Goal: Transaction & Acquisition: Purchase product/service

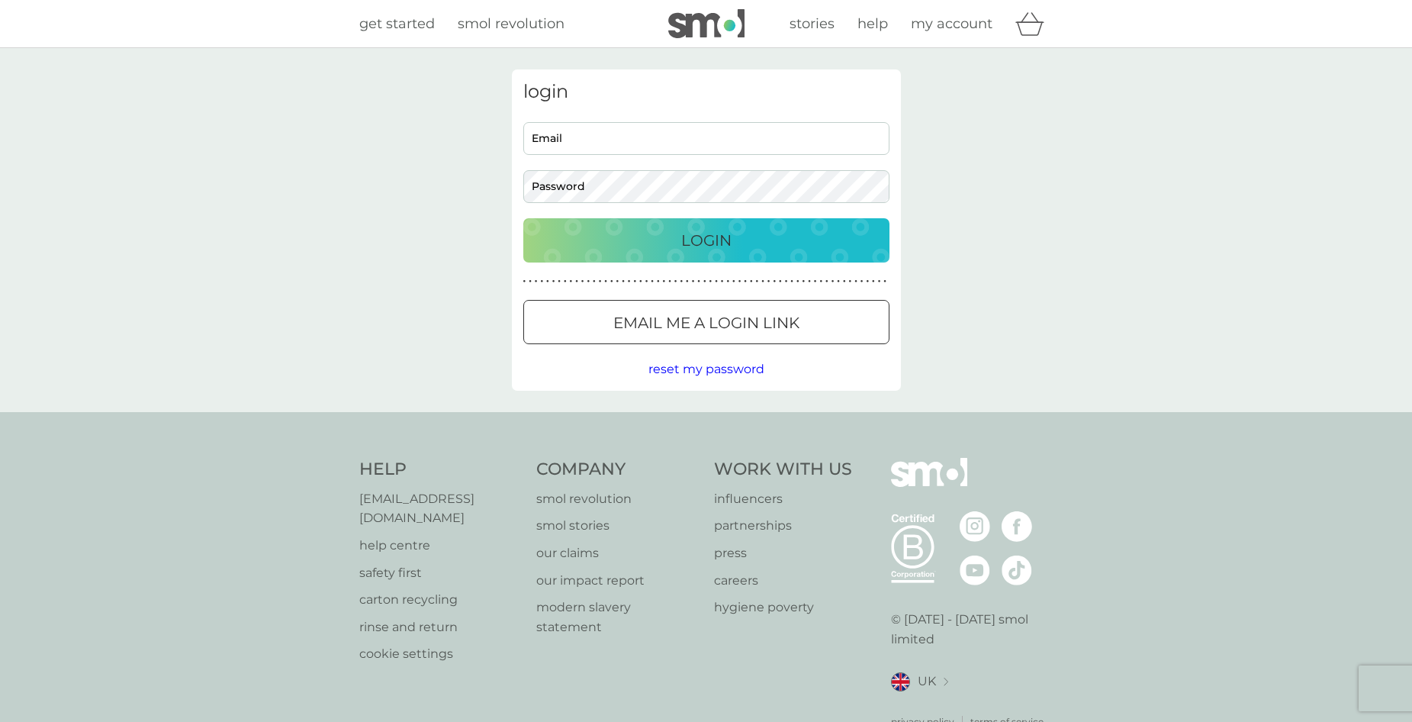
type input "bethan.forrester@gmail.com"
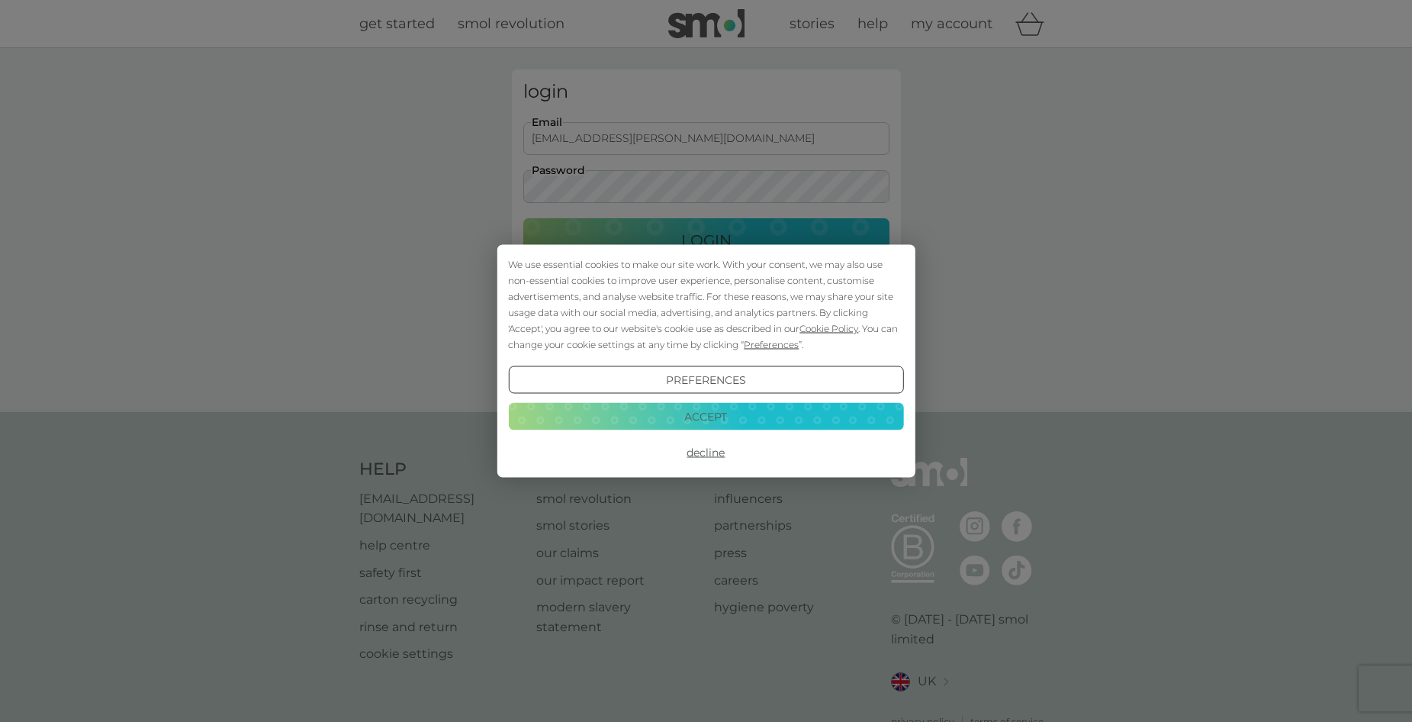
click at [823, 423] on button "Accept" at bounding box center [705, 415] width 395 height 27
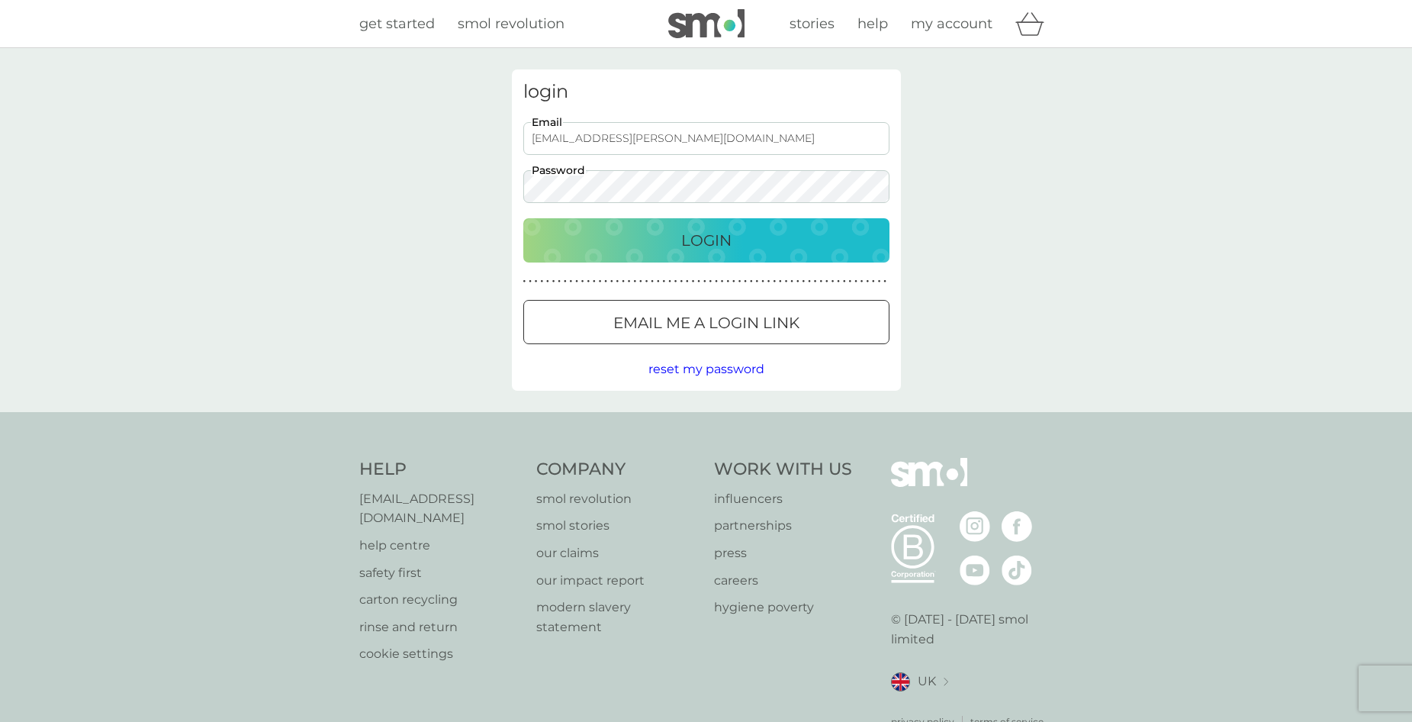
click at [819, 246] on div "Login" at bounding box center [707, 240] width 336 height 24
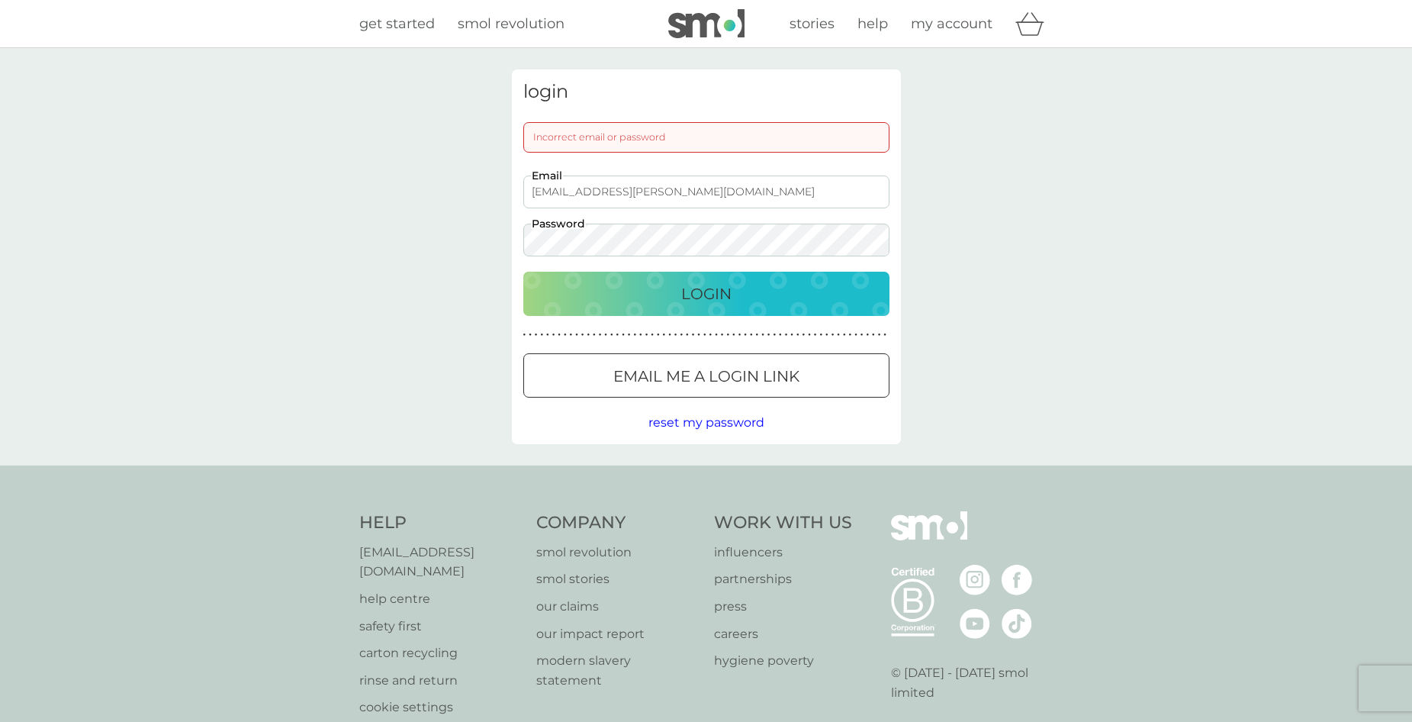
click at [797, 379] on p "Email me a login link" at bounding box center [706, 376] width 186 height 24
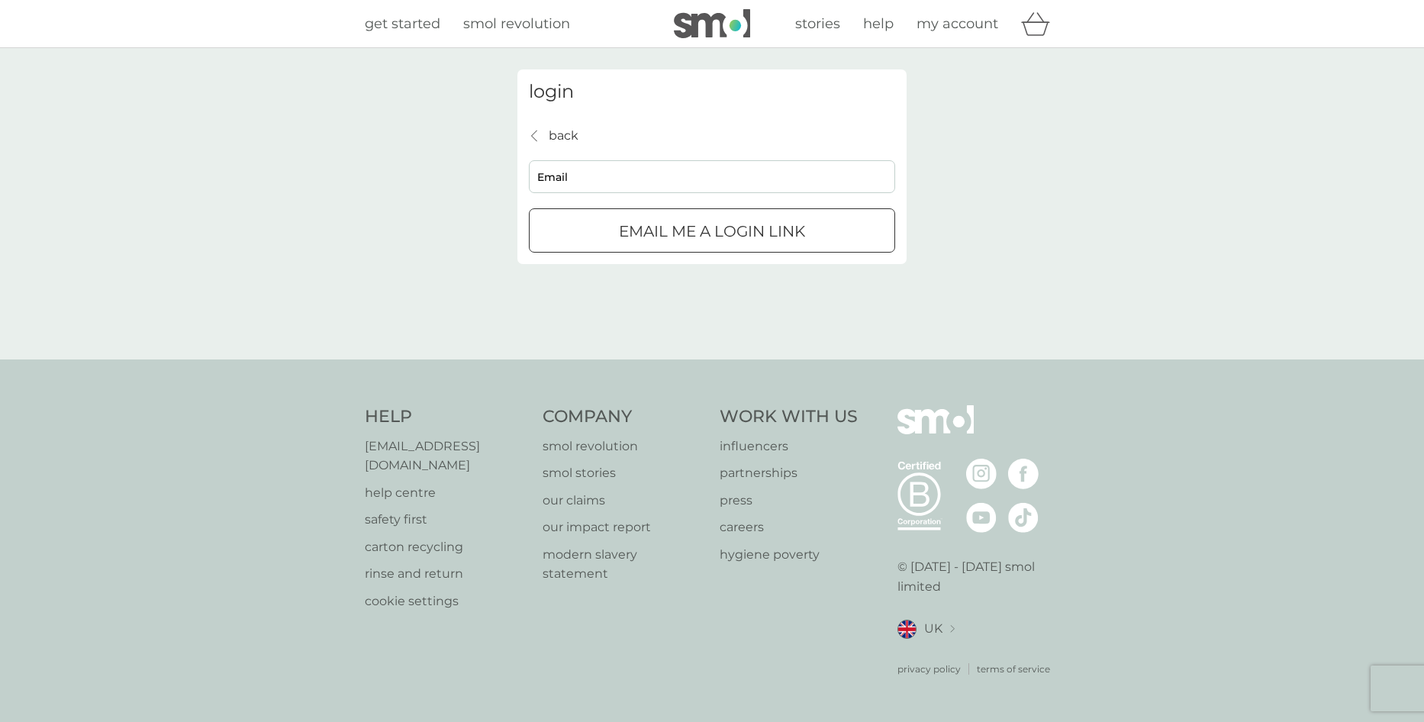
click at [784, 163] on input "Email" at bounding box center [712, 176] width 366 height 33
type input "bethan.forrester@gmail.com"
click at [728, 228] on div "submit" at bounding box center [730, 230] width 5 height 5
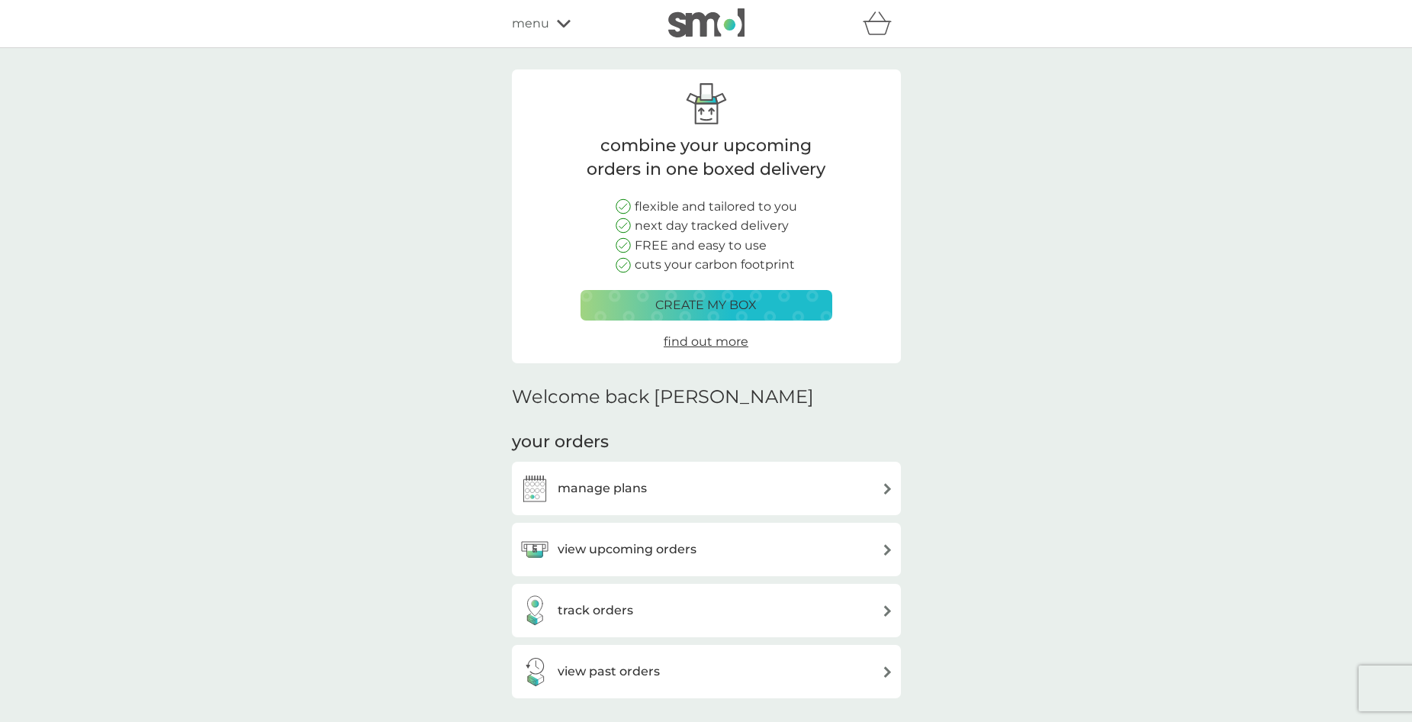
click at [813, 541] on div "view upcoming orders" at bounding box center [707, 549] width 374 height 31
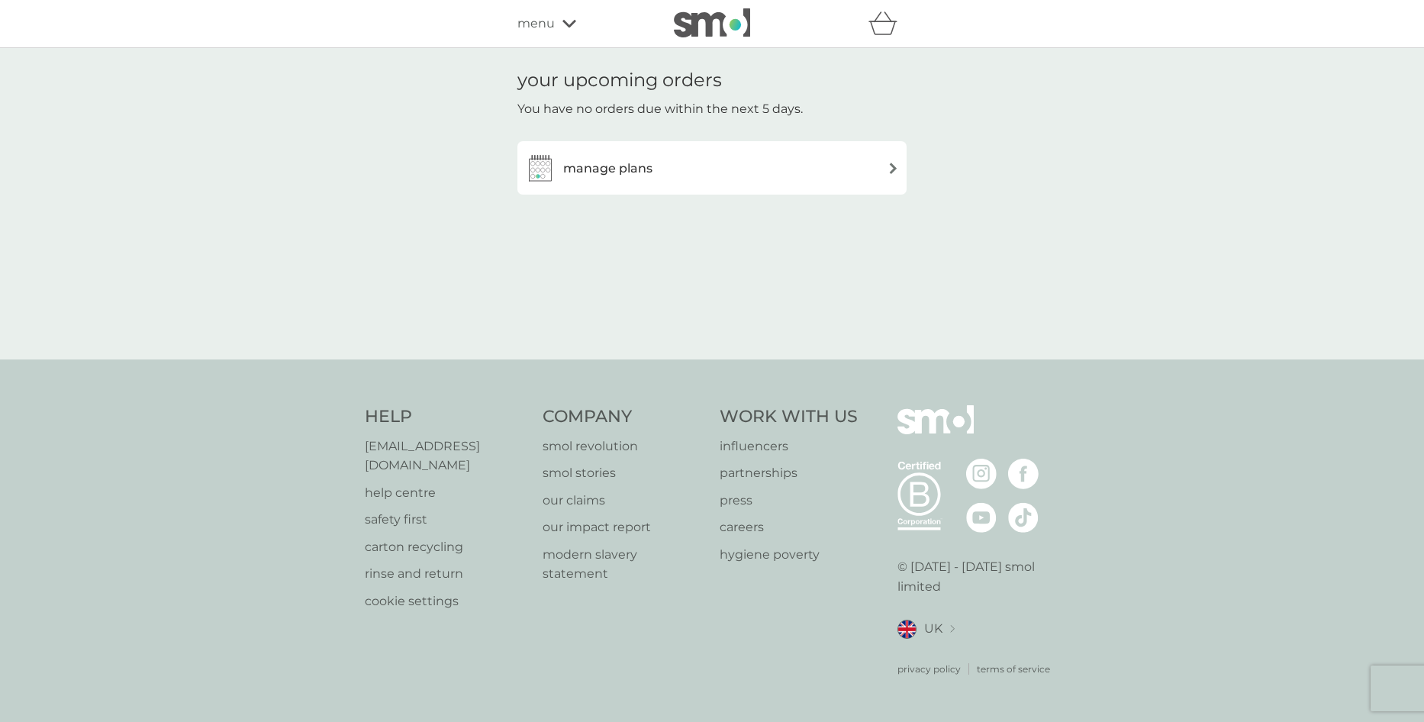
click at [826, 158] on div "manage plans" at bounding box center [712, 168] width 374 height 31
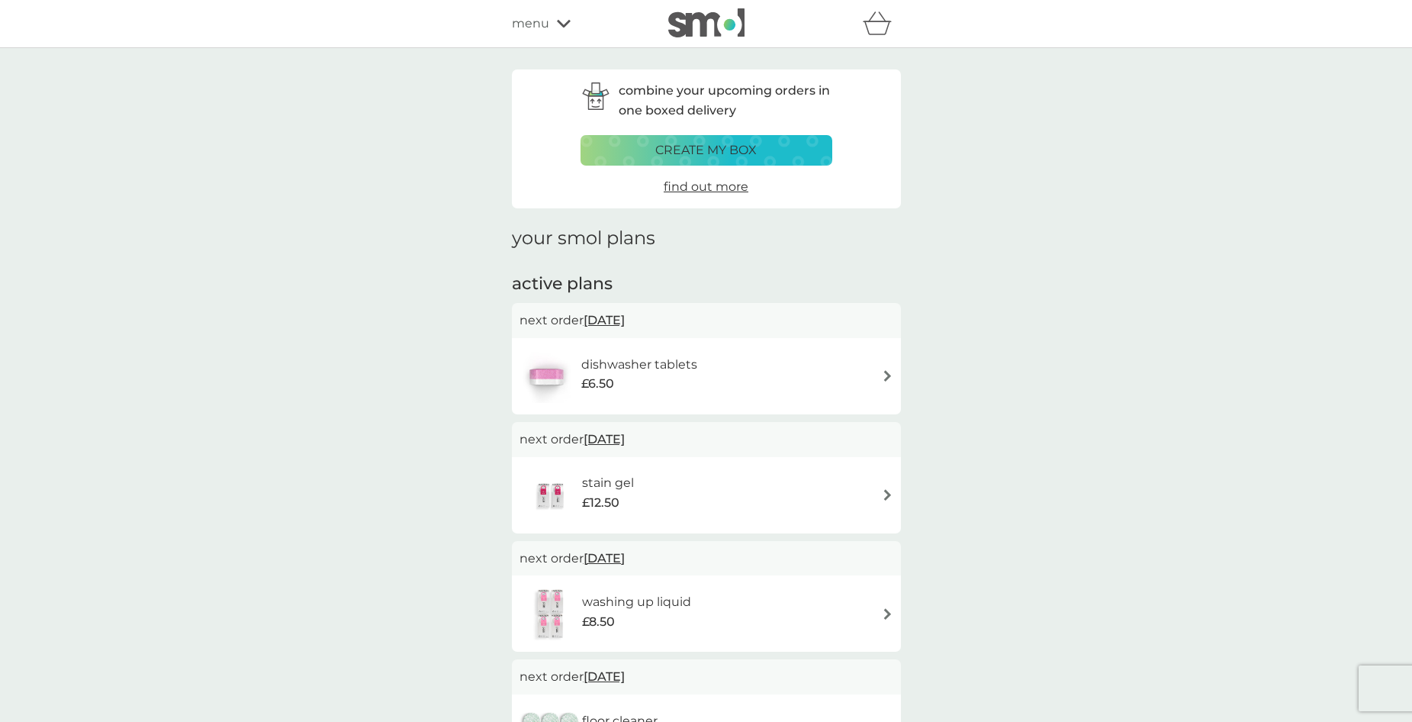
click at [806, 149] on div "create my box" at bounding box center [707, 150] width 232 height 20
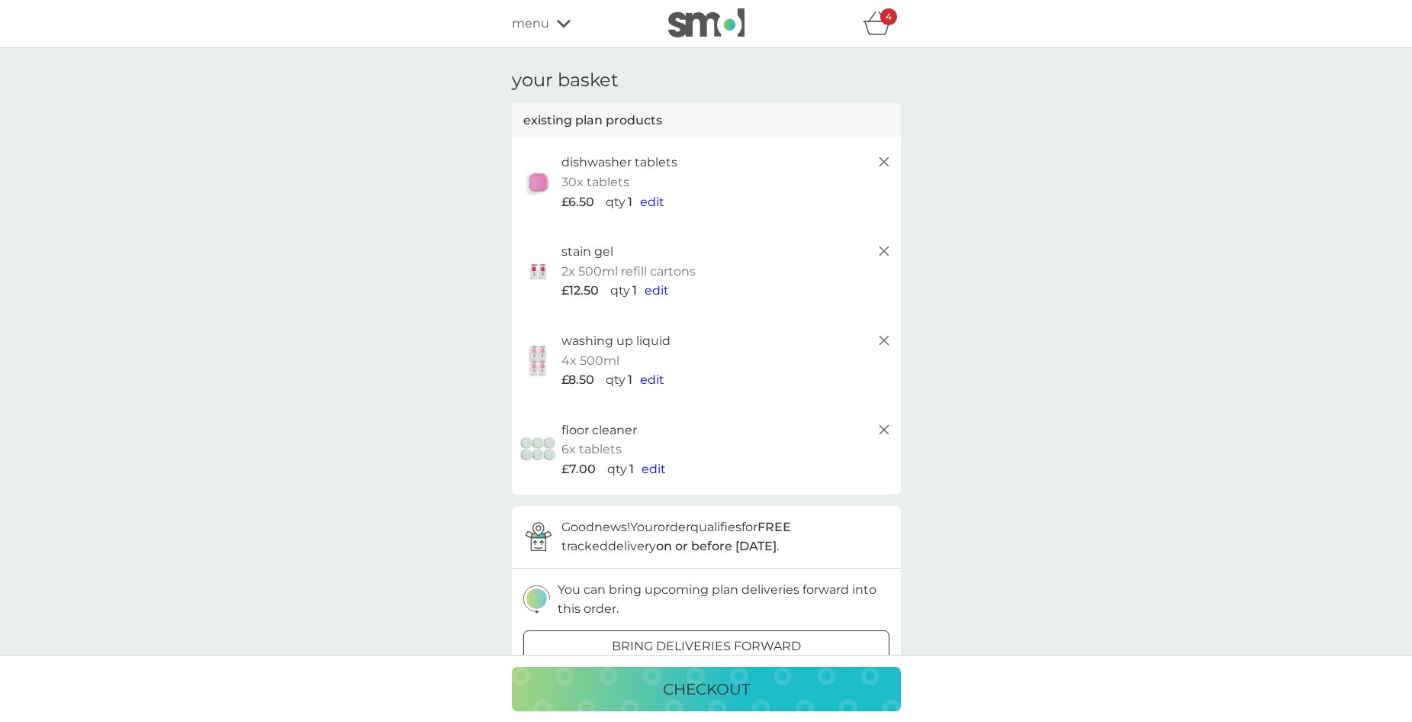
click at [884, 248] on icon at bounding box center [884, 251] width 18 height 18
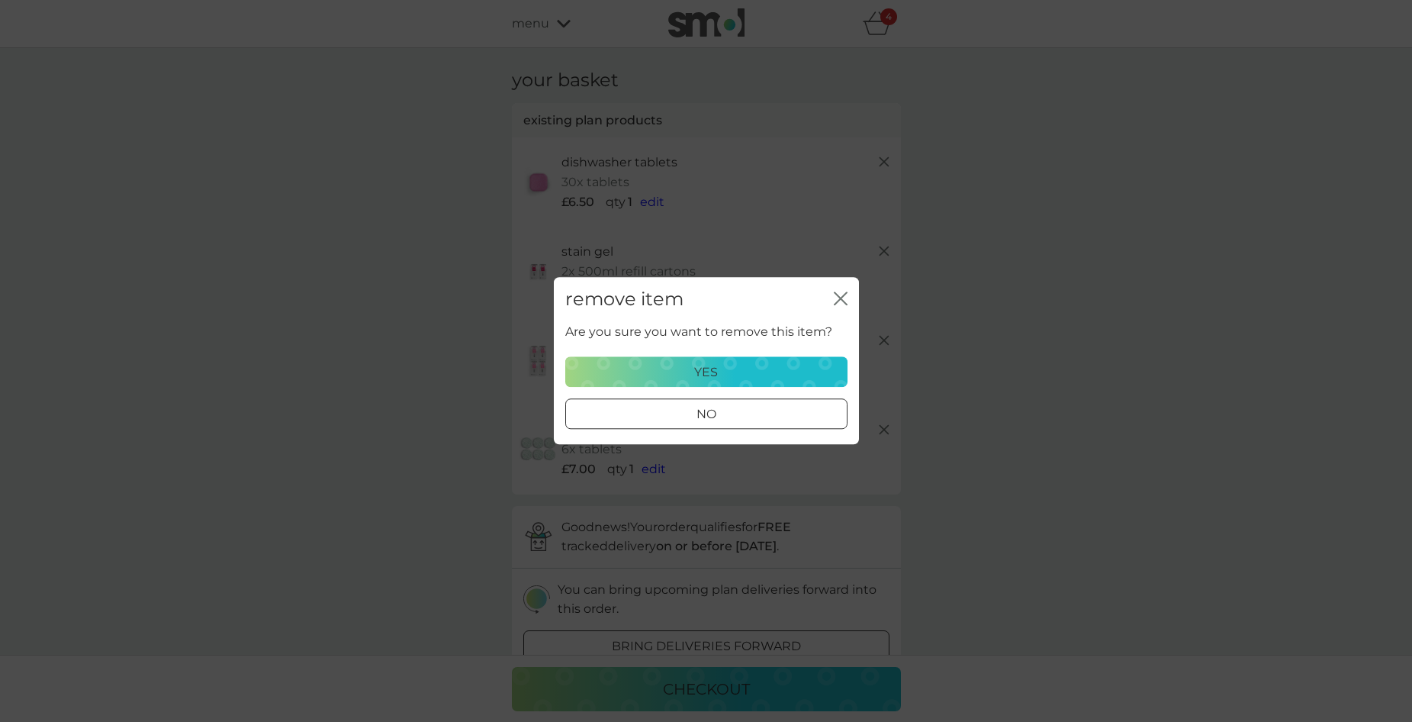
click at [766, 359] on button "yes" at bounding box center [706, 372] width 282 height 31
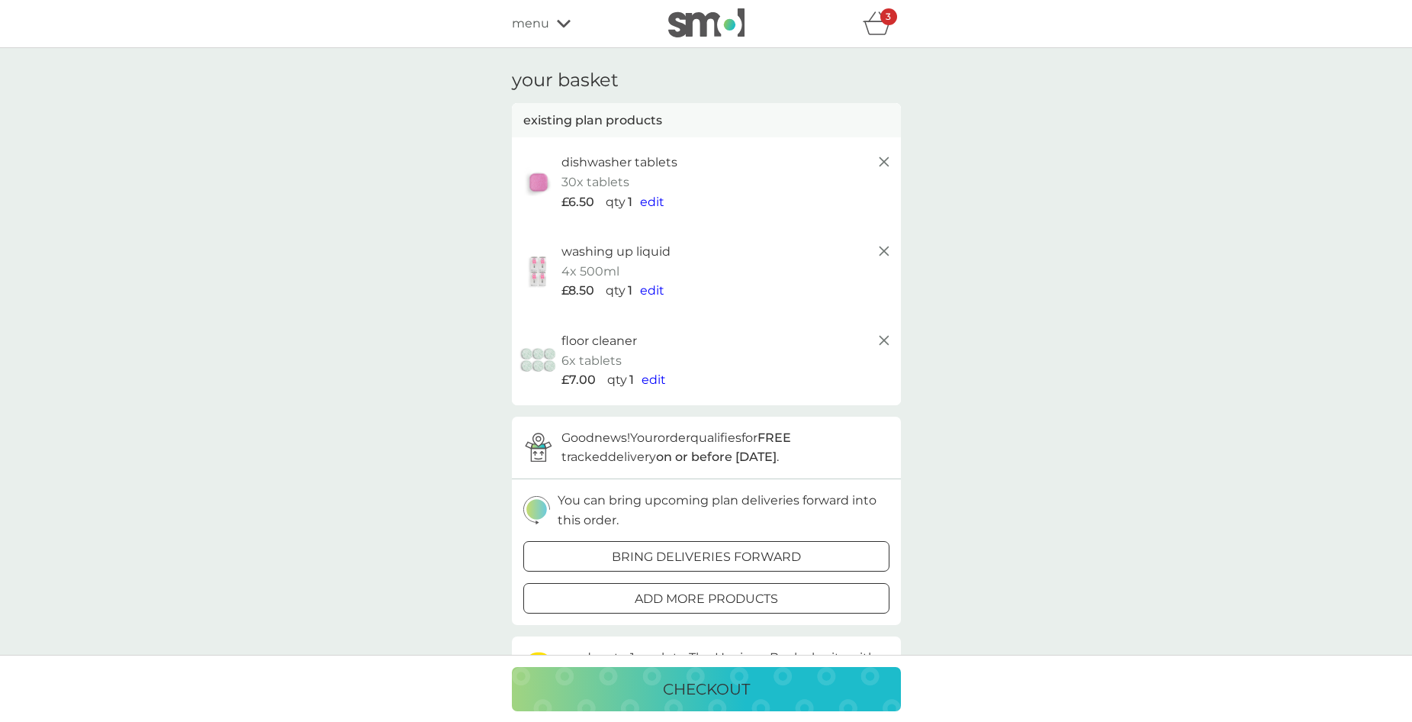
click at [887, 336] on line at bounding box center [883, 340] width 9 height 9
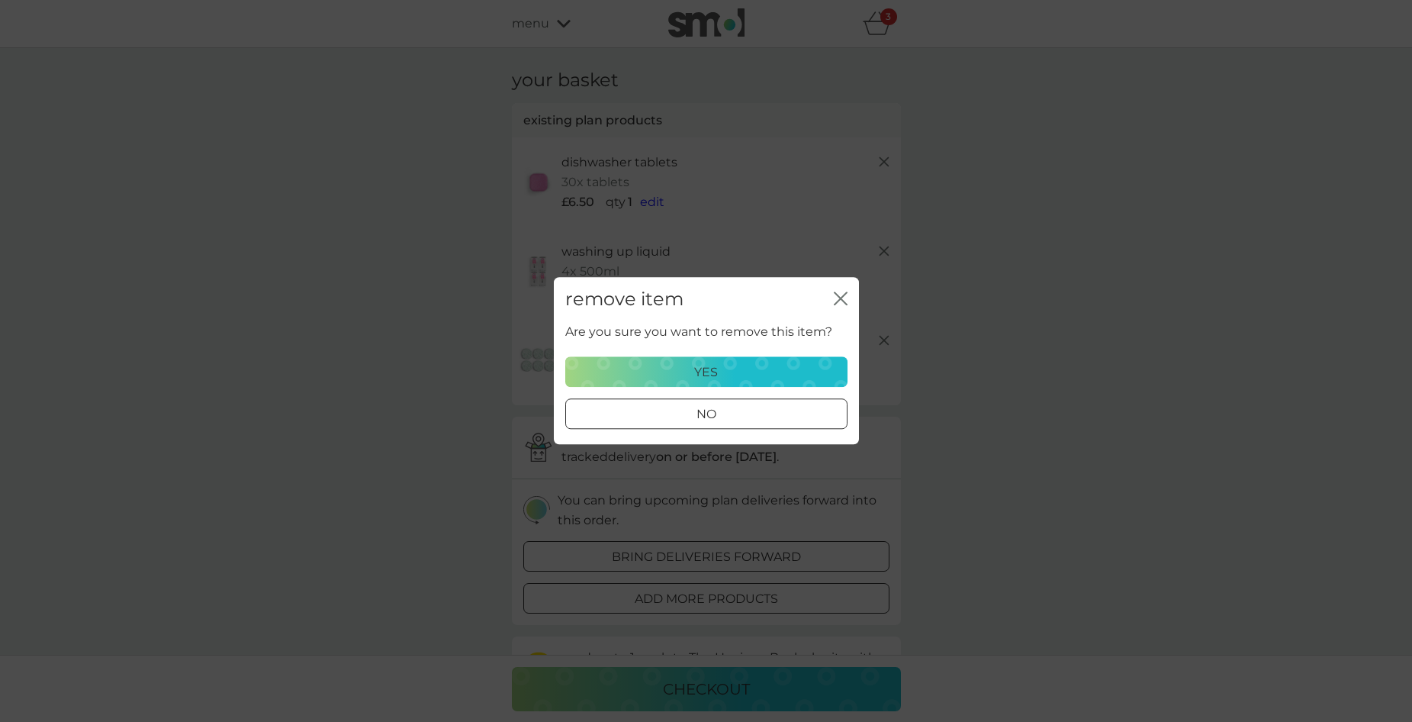
click at [776, 357] on button "yes" at bounding box center [706, 372] width 282 height 31
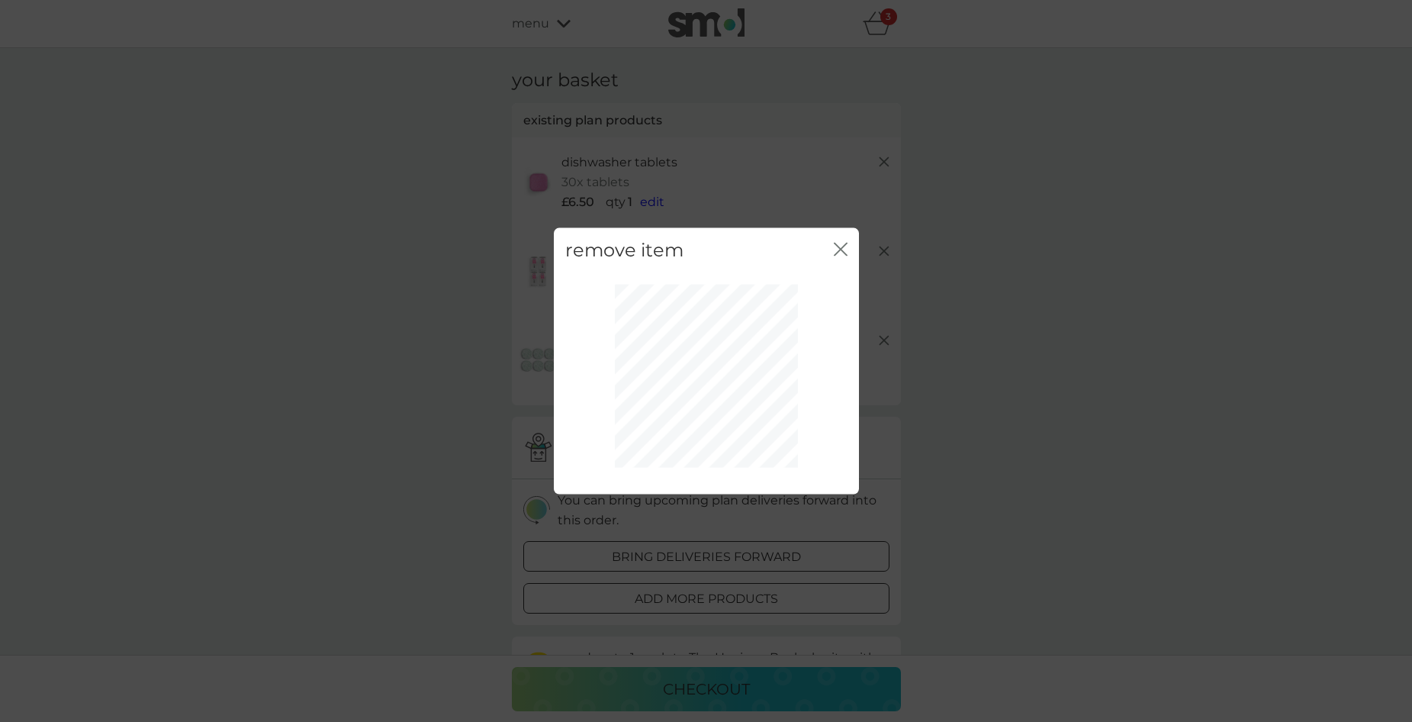
click at [848, 243] on div "remove item close" at bounding box center [706, 250] width 305 height 45
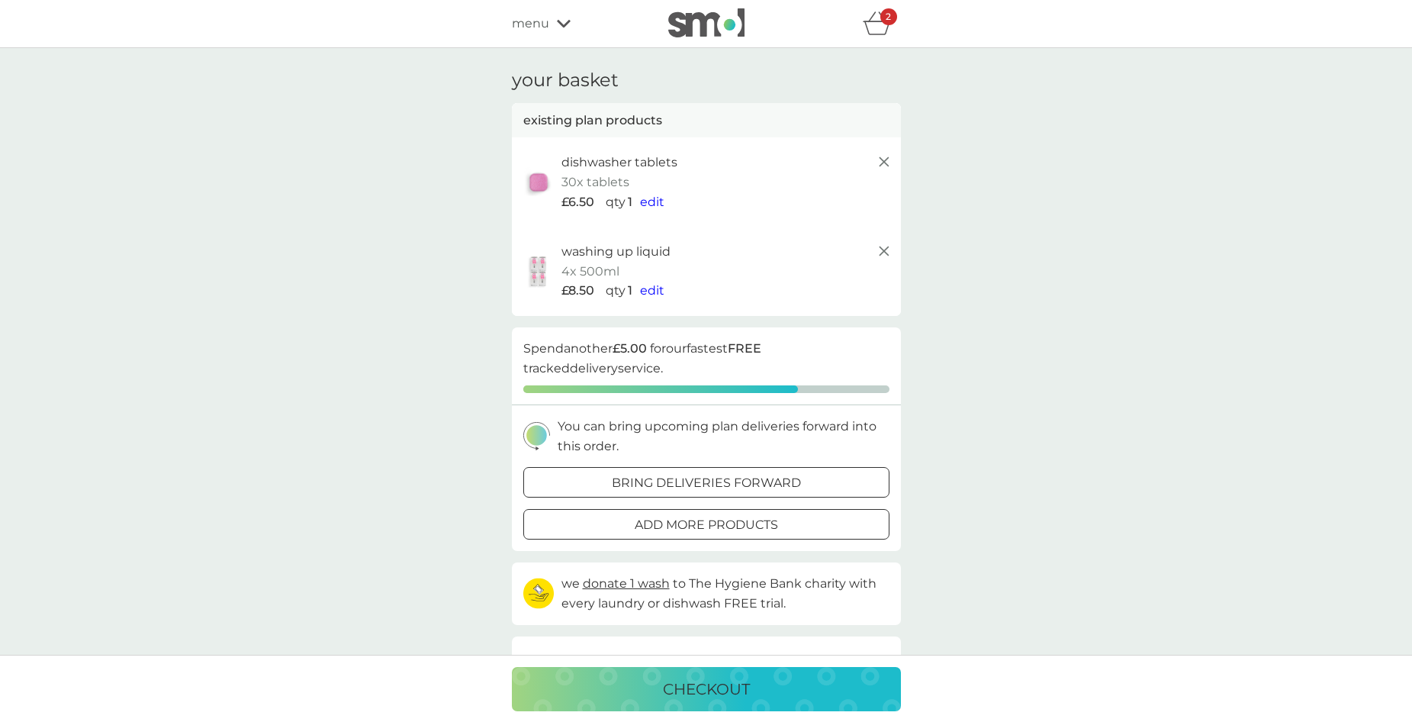
click at [885, 249] on line at bounding box center [883, 250] width 9 height 9
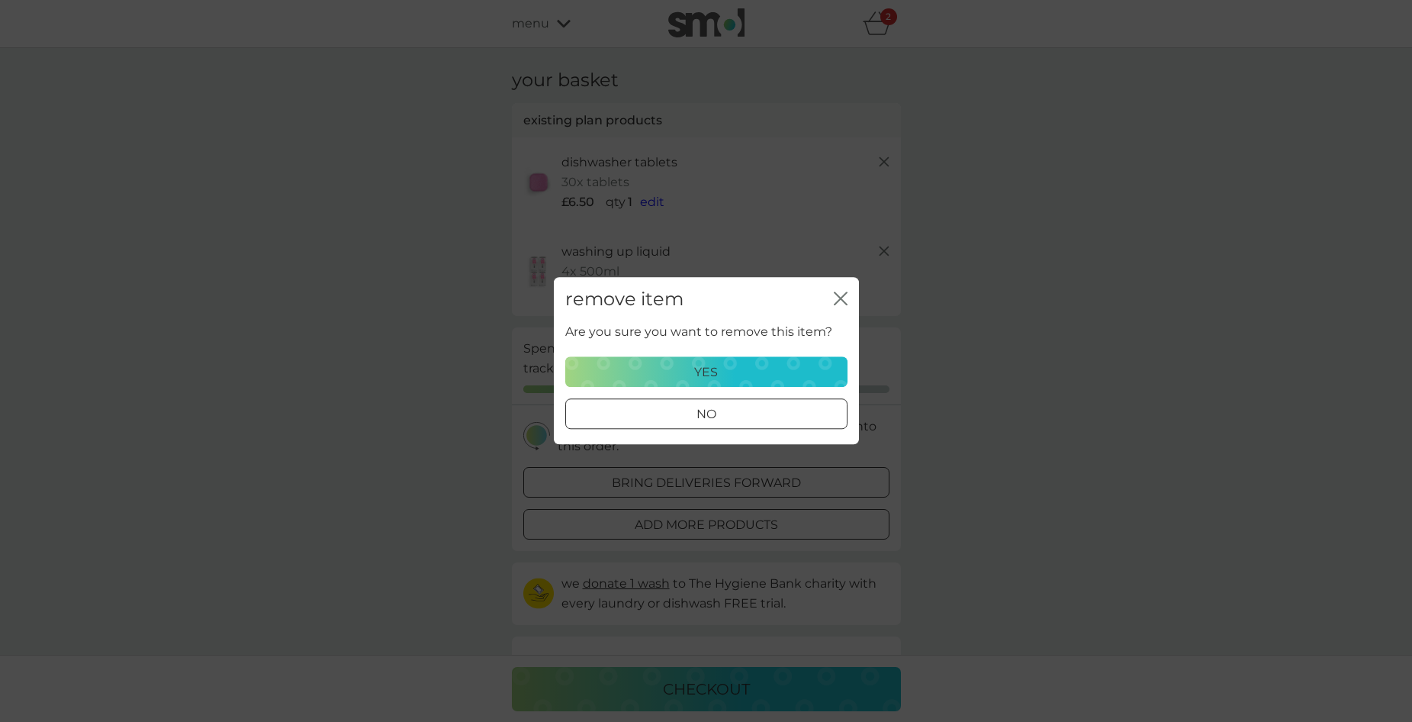
click at [740, 372] on div "yes" at bounding box center [706, 372] width 262 height 20
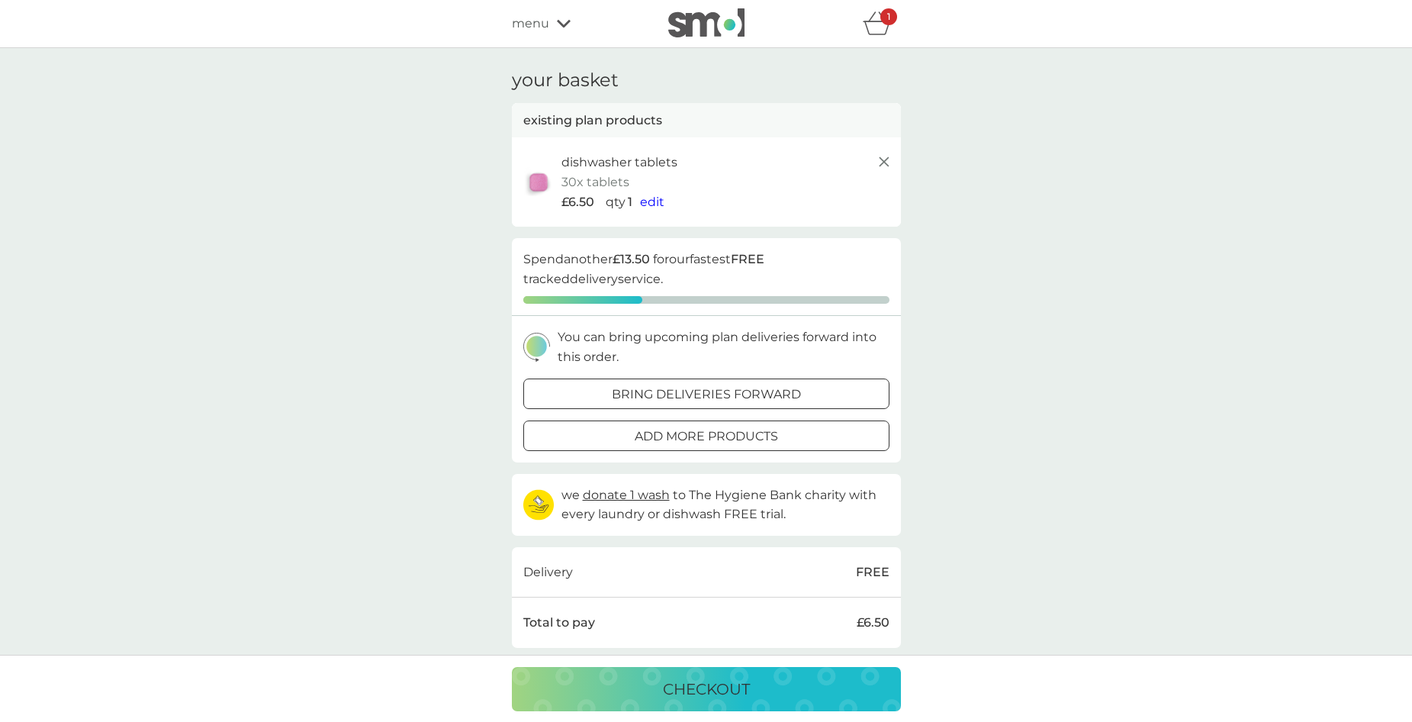
click at [739, 390] on p "bring deliveries forward" at bounding box center [706, 395] width 189 height 20
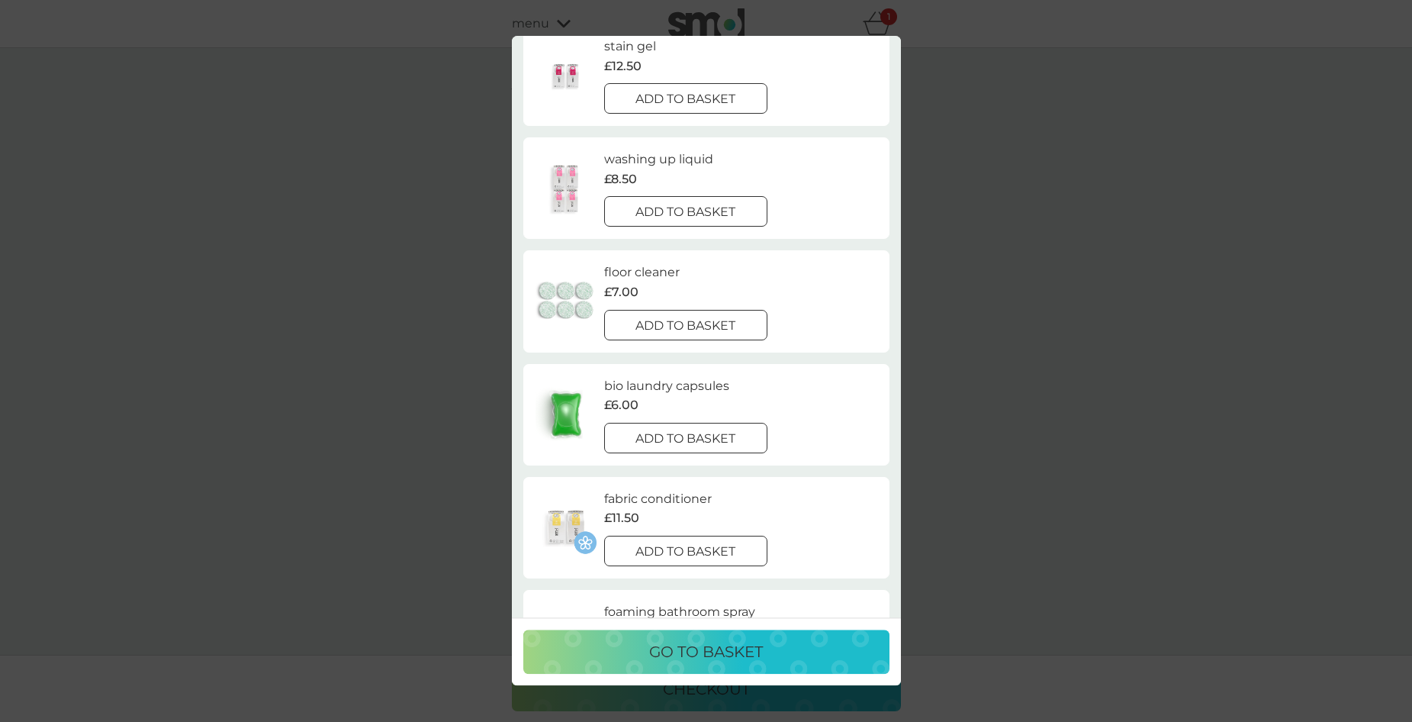
scroll to position [229, 0]
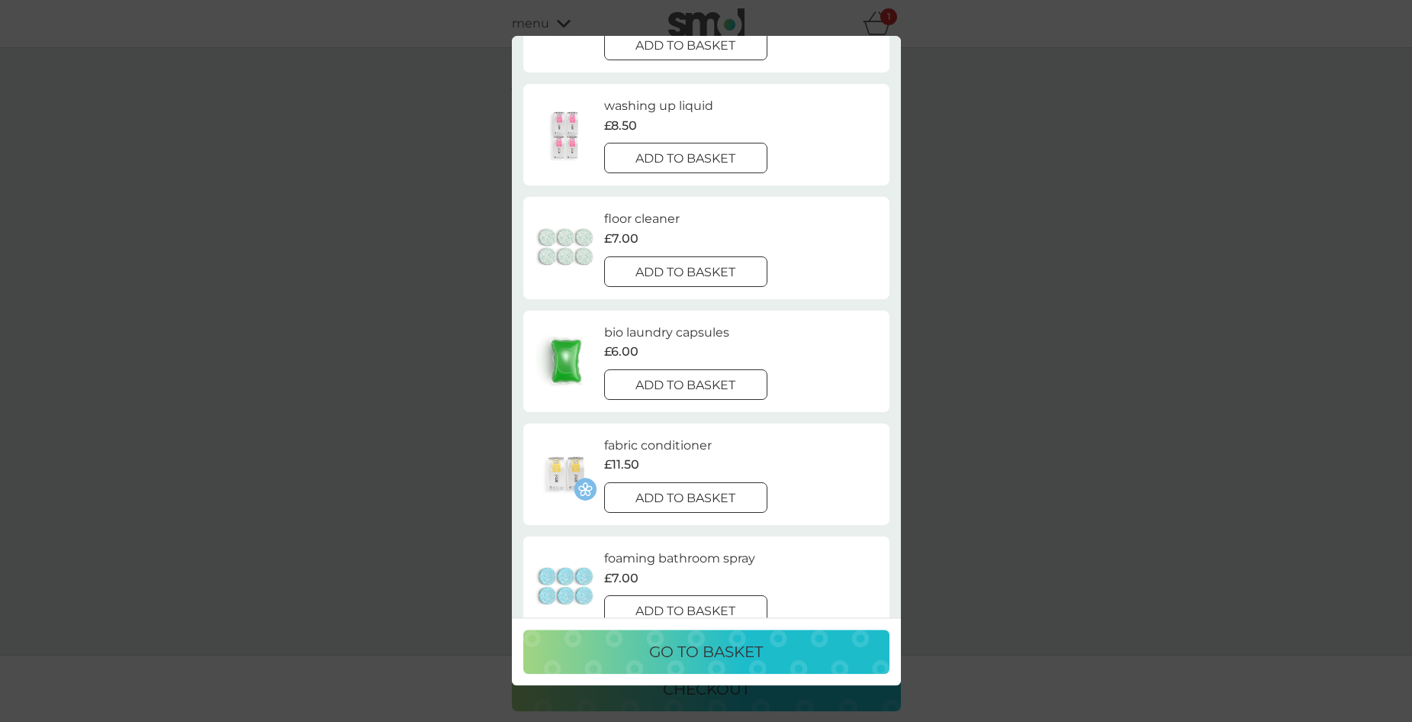
click at [734, 382] on p "add to basket" at bounding box center [686, 385] width 100 height 20
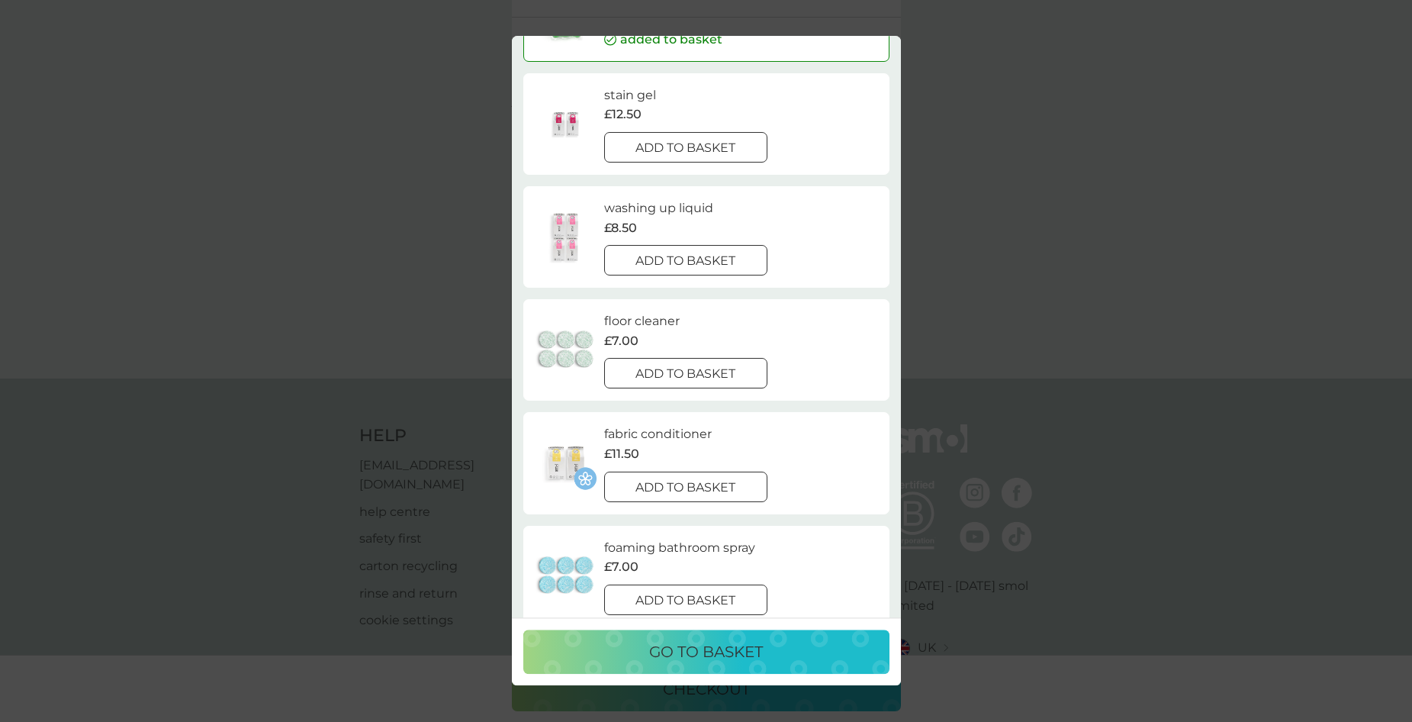
scroll to position [517, 0]
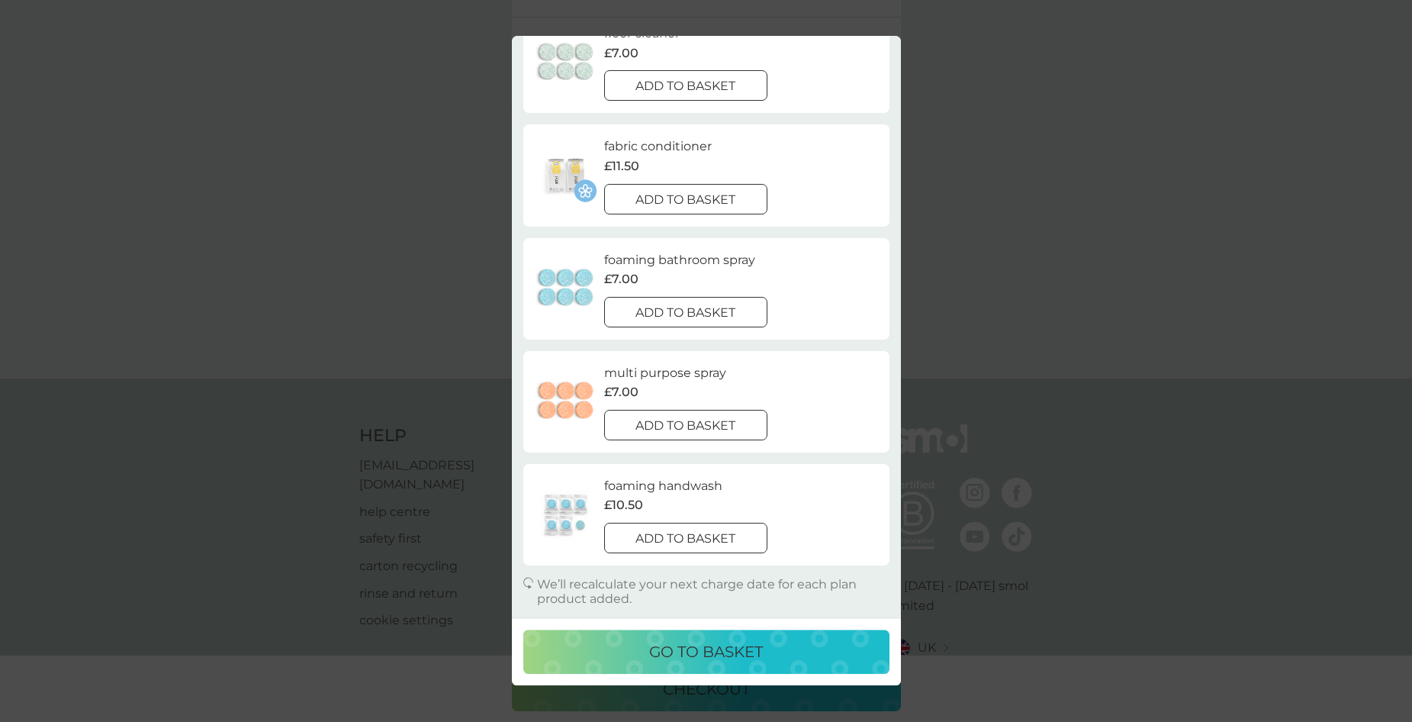
click at [722, 658] on p "go to basket" at bounding box center [706, 652] width 114 height 24
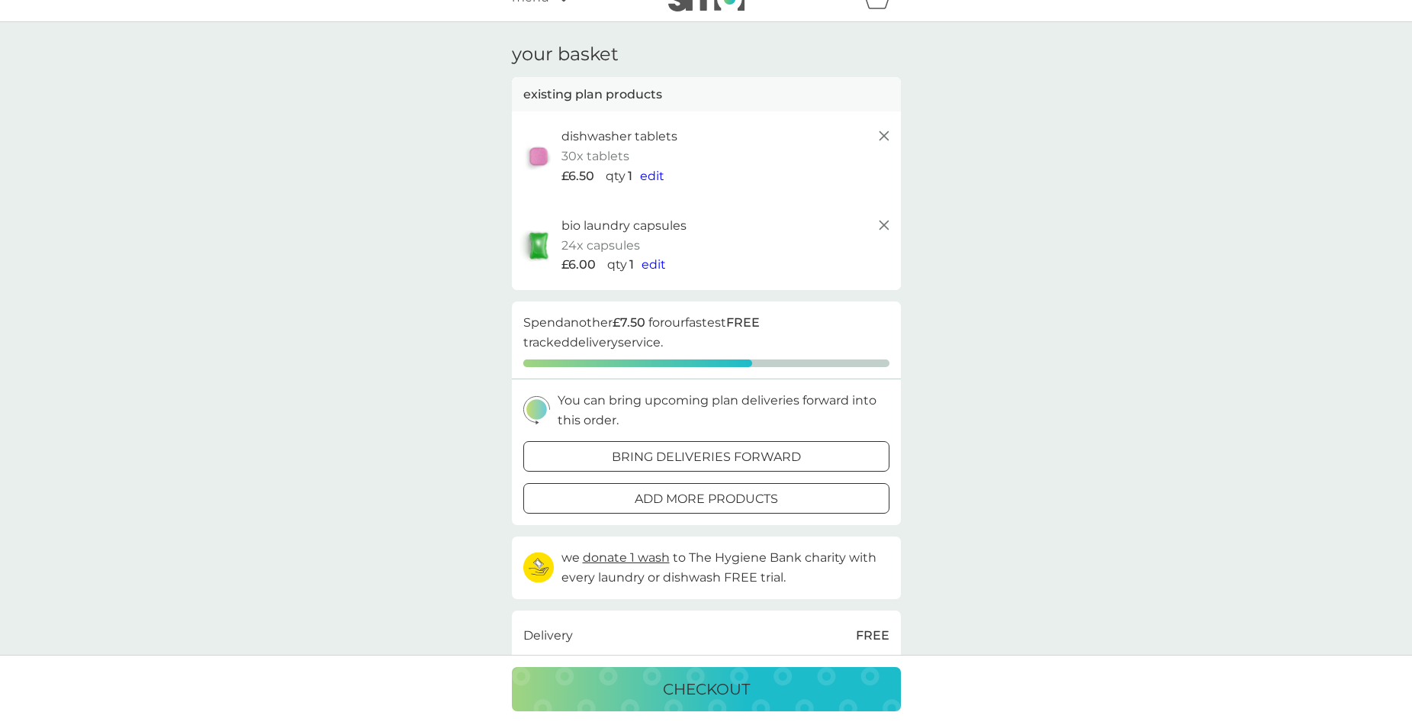
scroll to position [0, 0]
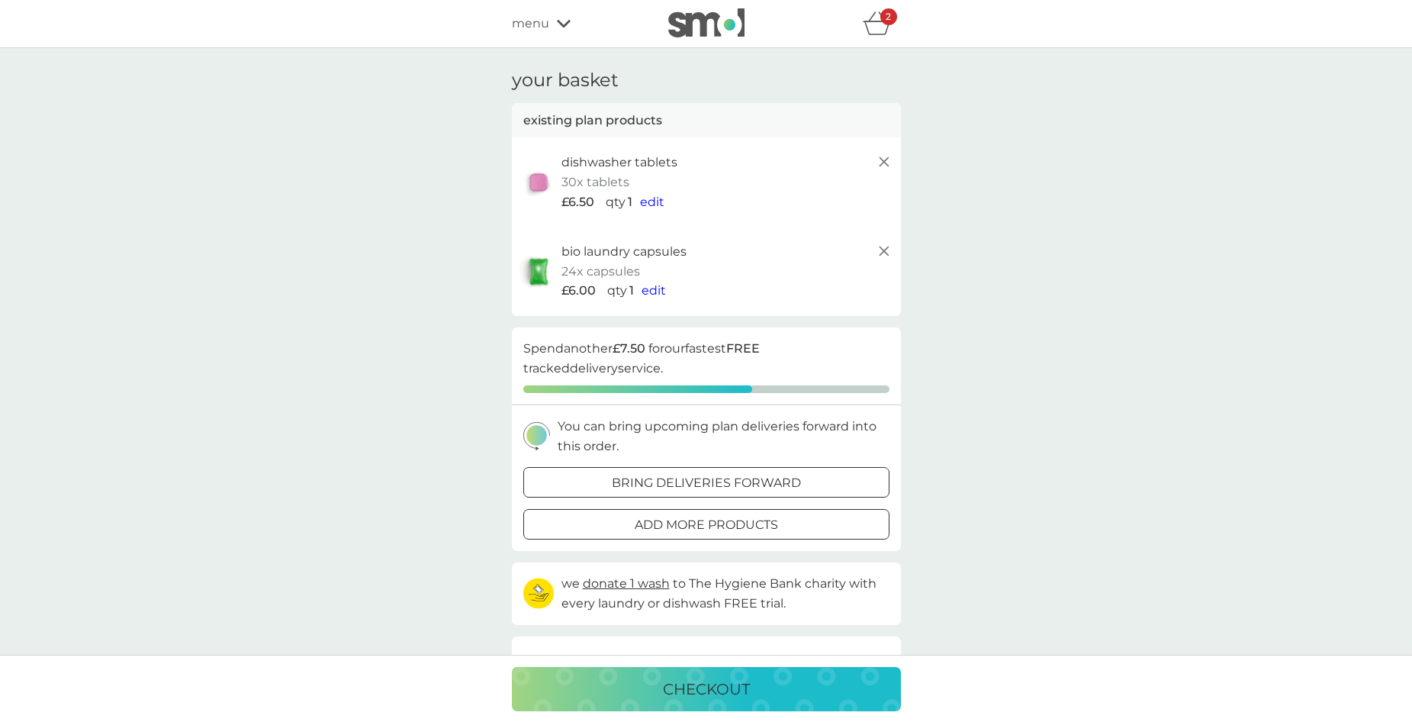
click at [886, 160] on line at bounding box center [883, 161] width 9 height 9
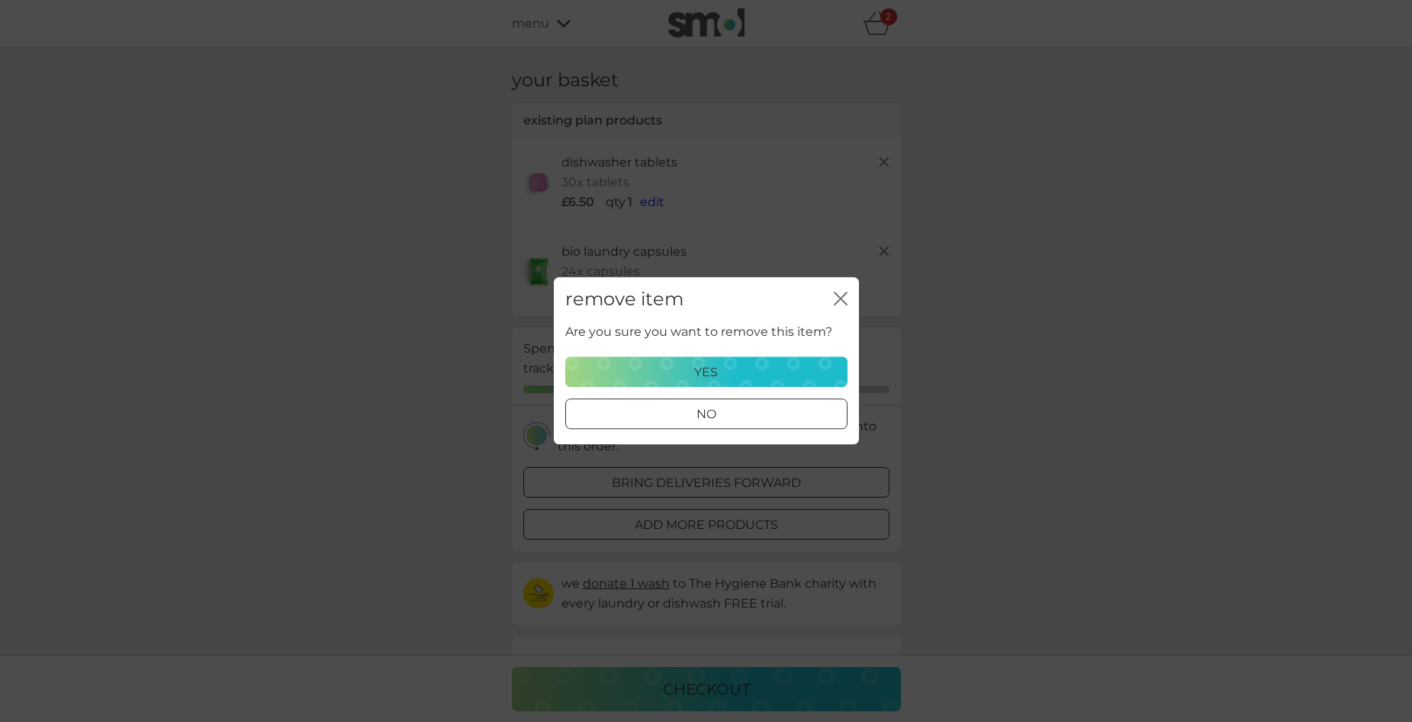
click at [723, 368] on div "yes" at bounding box center [706, 372] width 262 height 20
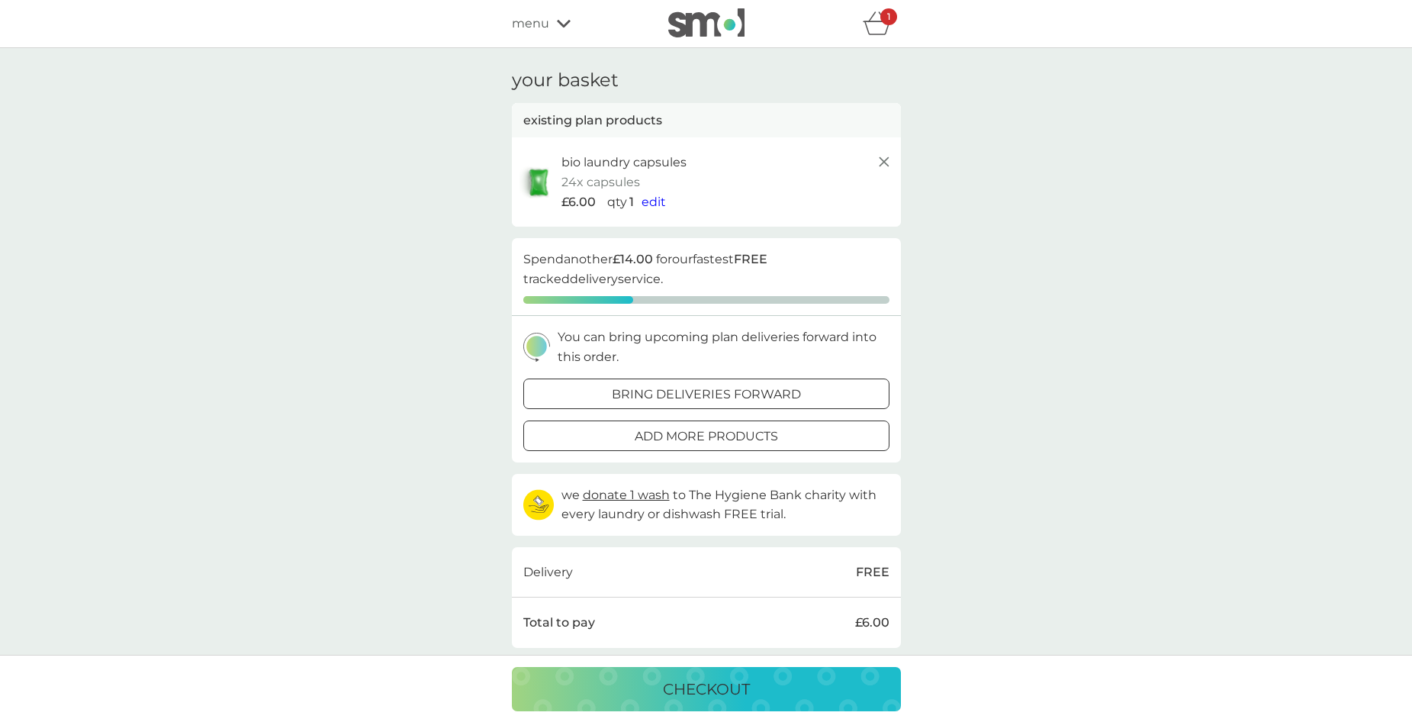
click at [642, 203] on span "edit" at bounding box center [654, 202] width 24 height 14
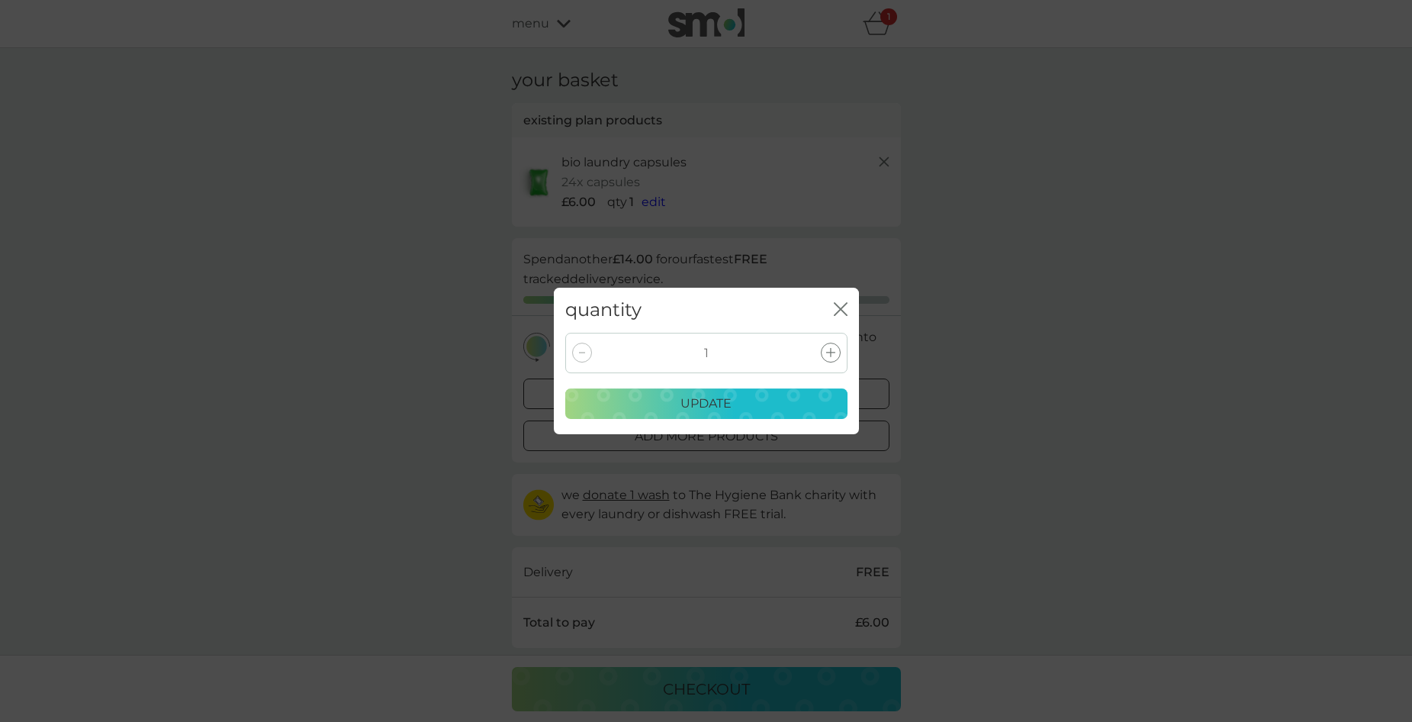
click at [826, 353] on icon at bounding box center [830, 352] width 9 height 9
click at [700, 402] on p "update" at bounding box center [706, 404] width 51 height 20
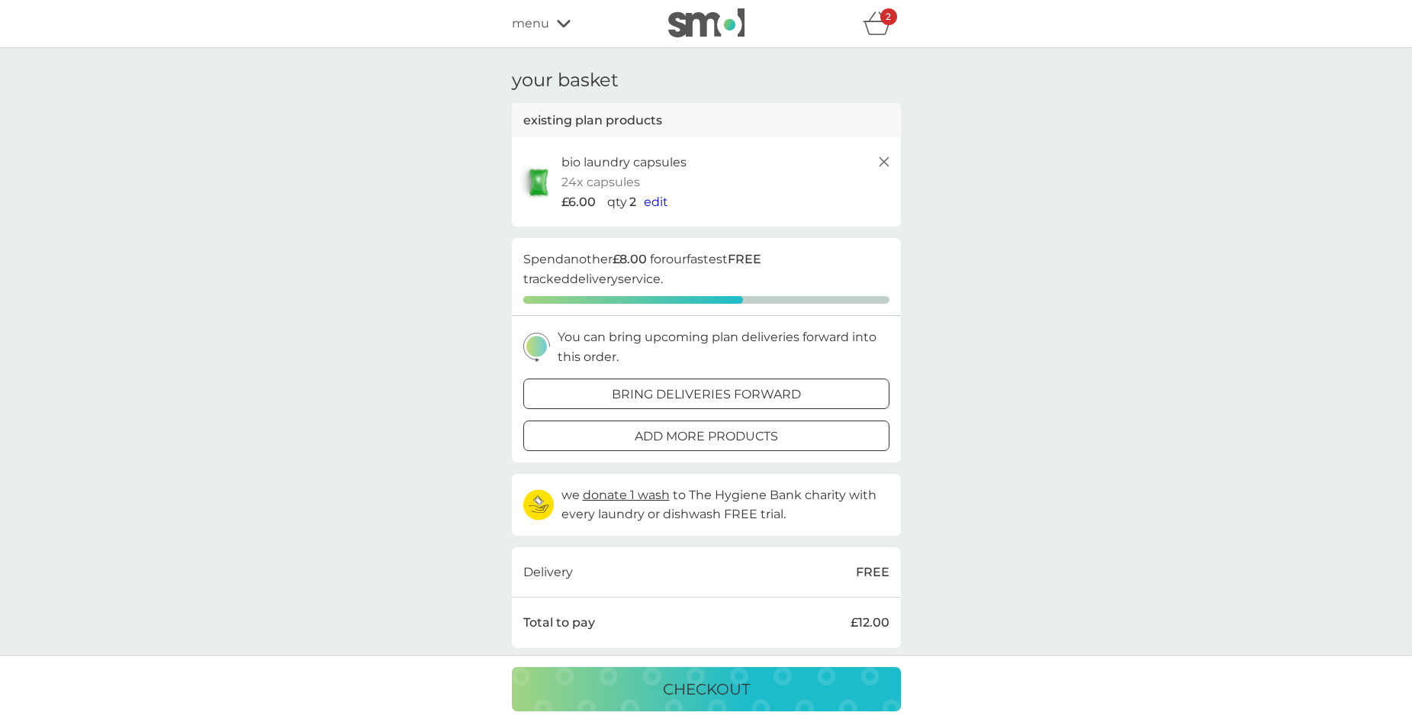
click at [697, 441] on div at bounding box center [706, 436] width 55 height 16
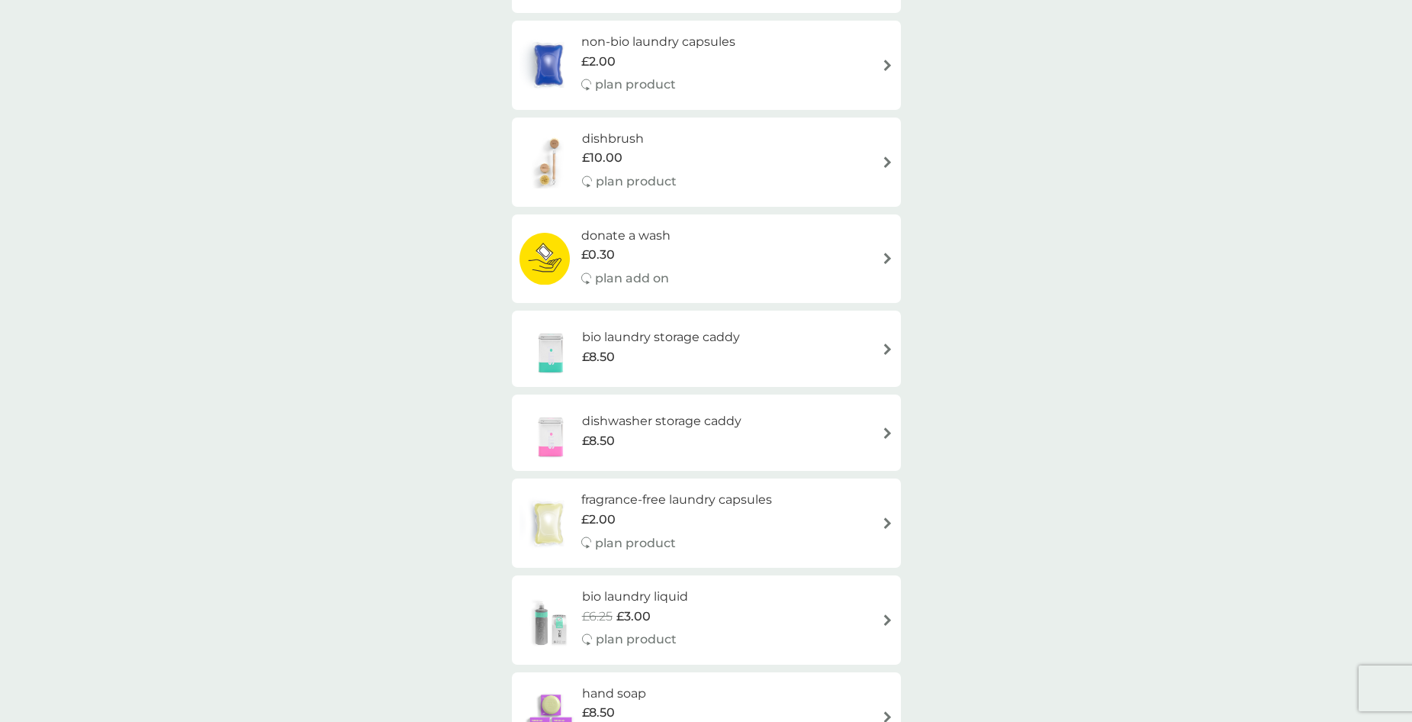
scroll to position [229, 0]
click at [663, 341] on h6 "bio laundry storage caddy" at bounding box center [661, 339] width 158 height 20
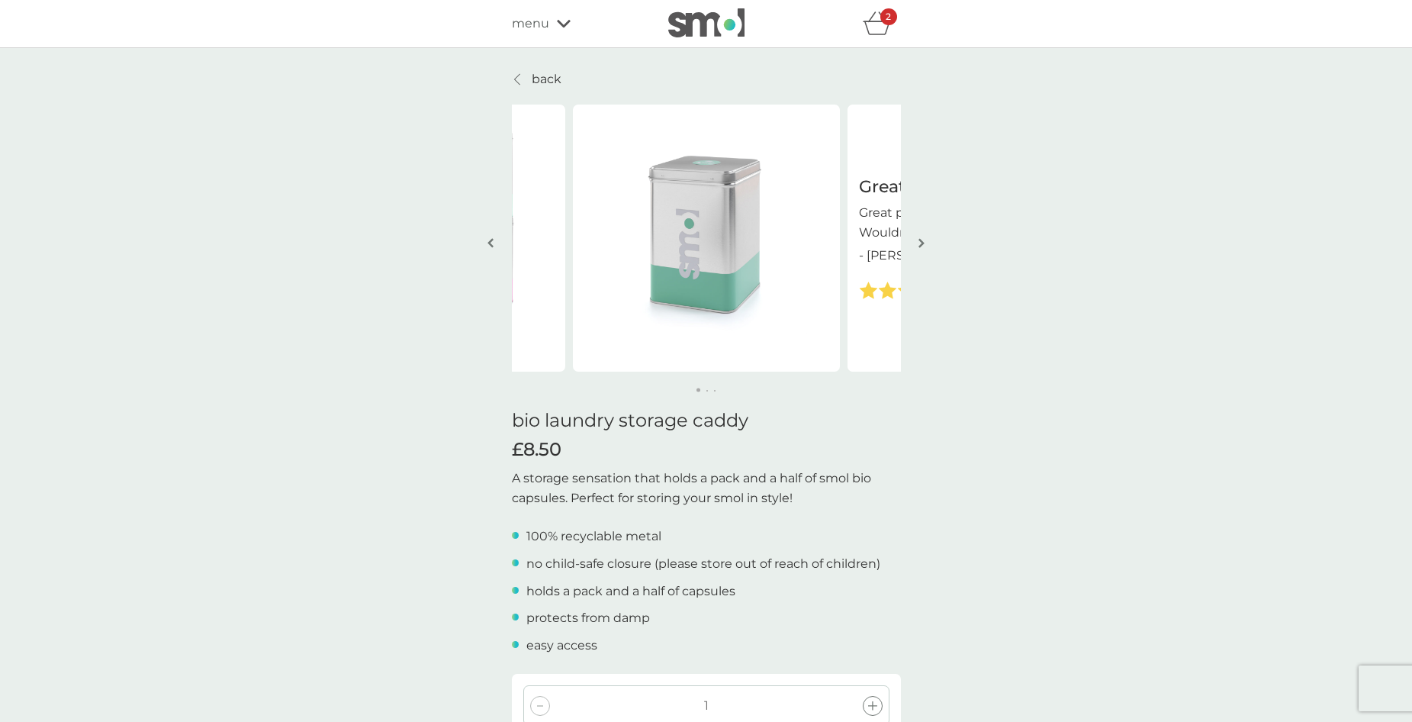
click at [918, 240] on button "button" at bounding box center [921, 244] width 11 height 76
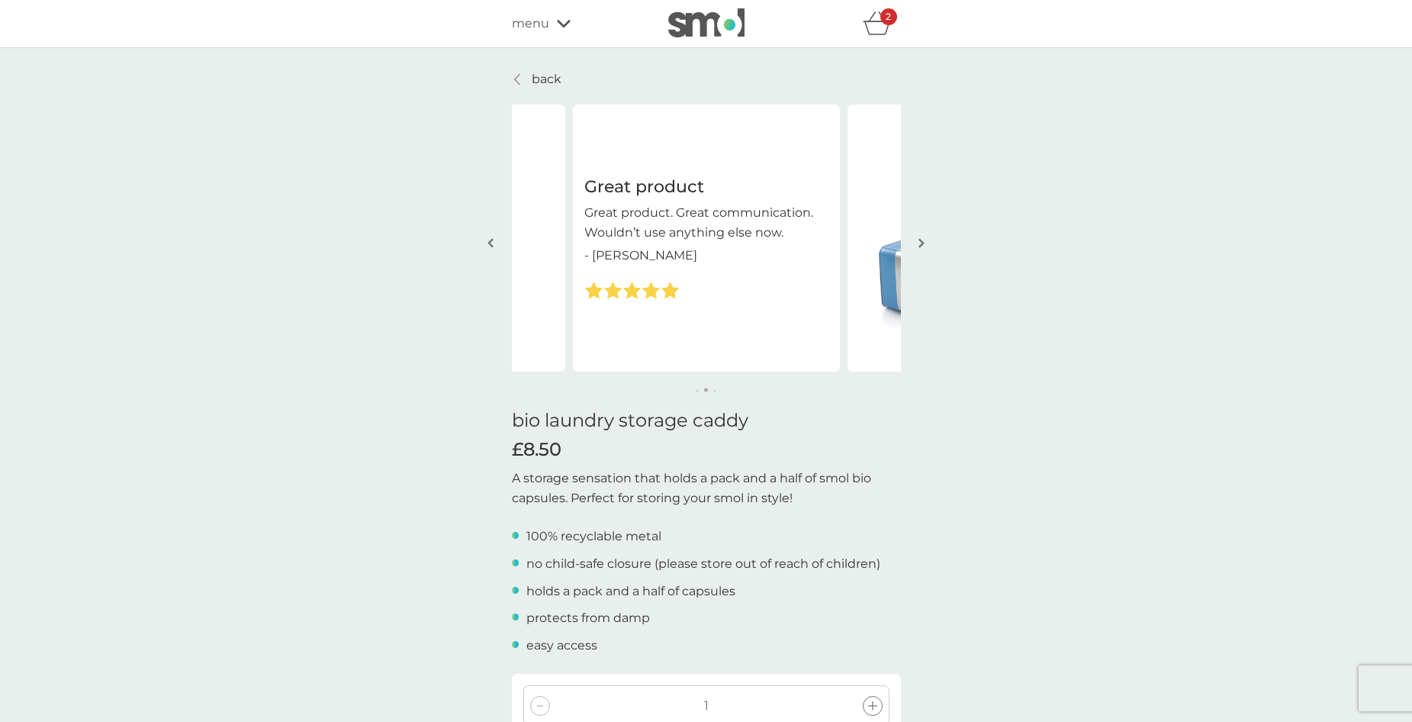
click at [918, 240] on button "button" at bounding box center [921, 244] width 11 height 76
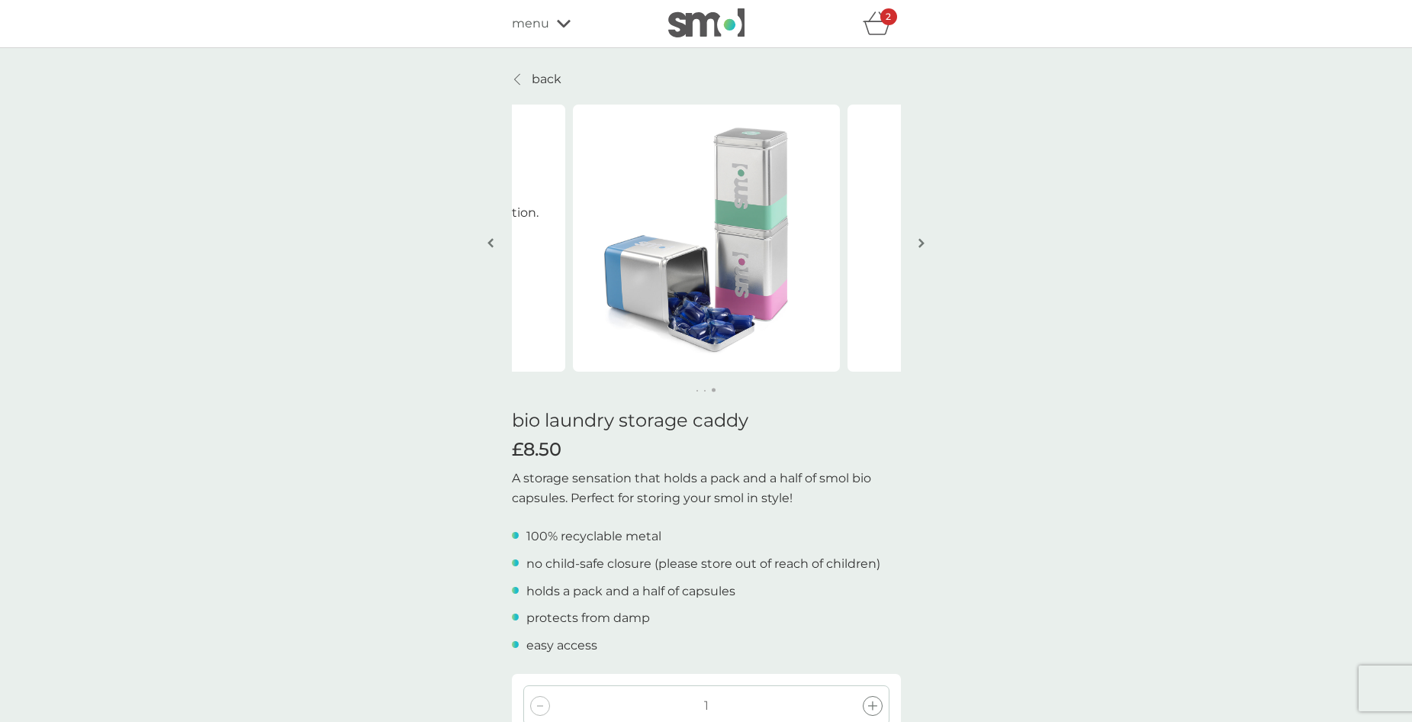
click at [918, 240] on button "button" at bounding box center [921, 244] width 11 height 76
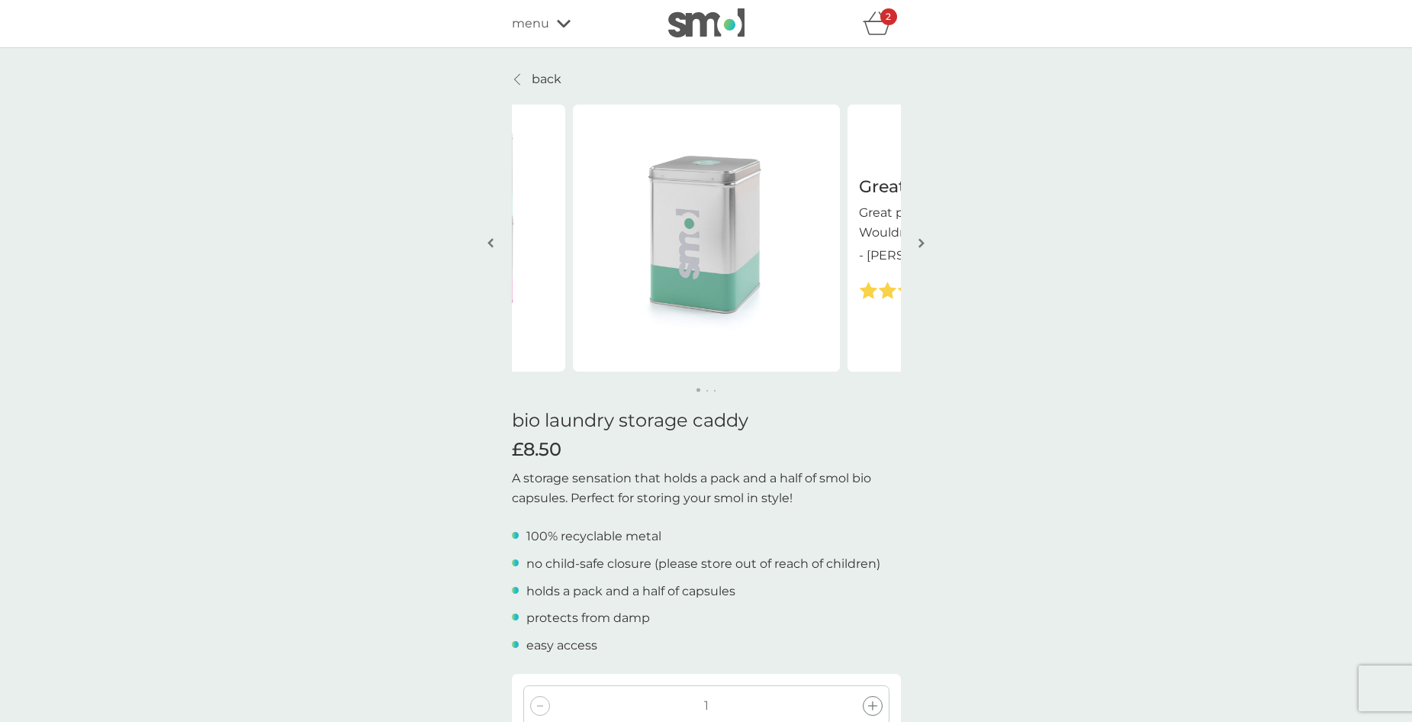
click at [918, 240] on button "button" at bounding box center [921, 244] width 11 height 76
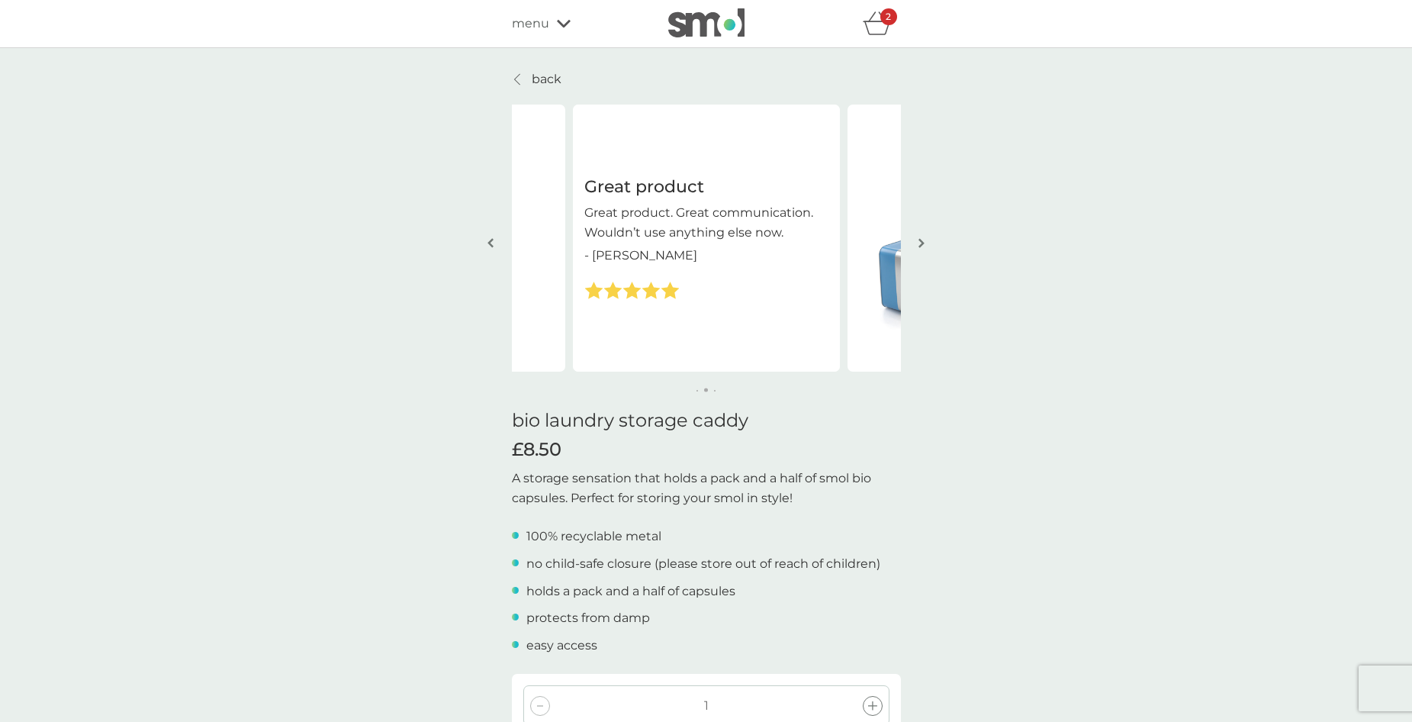
click at [918, 240] on button "button" at bounding box center [921, 244] width 11 height 76
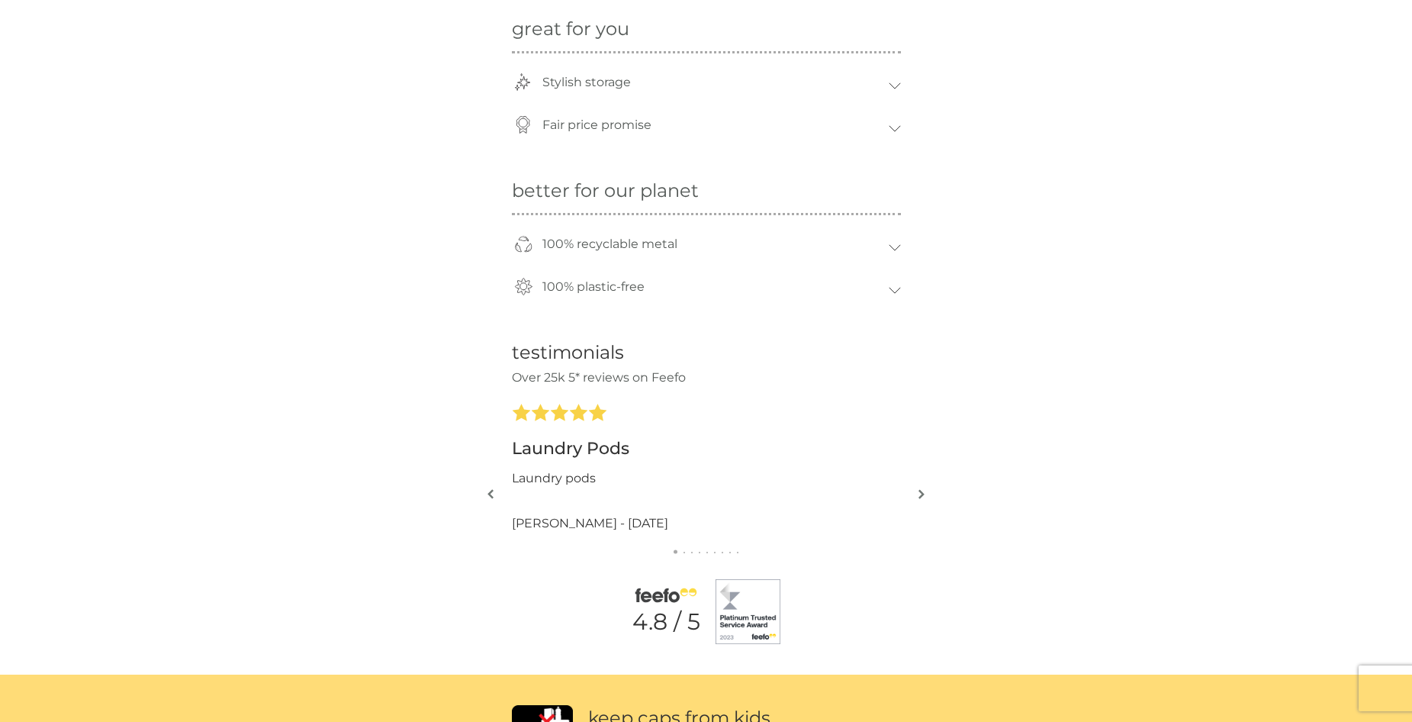
scroll to position [381, 0]
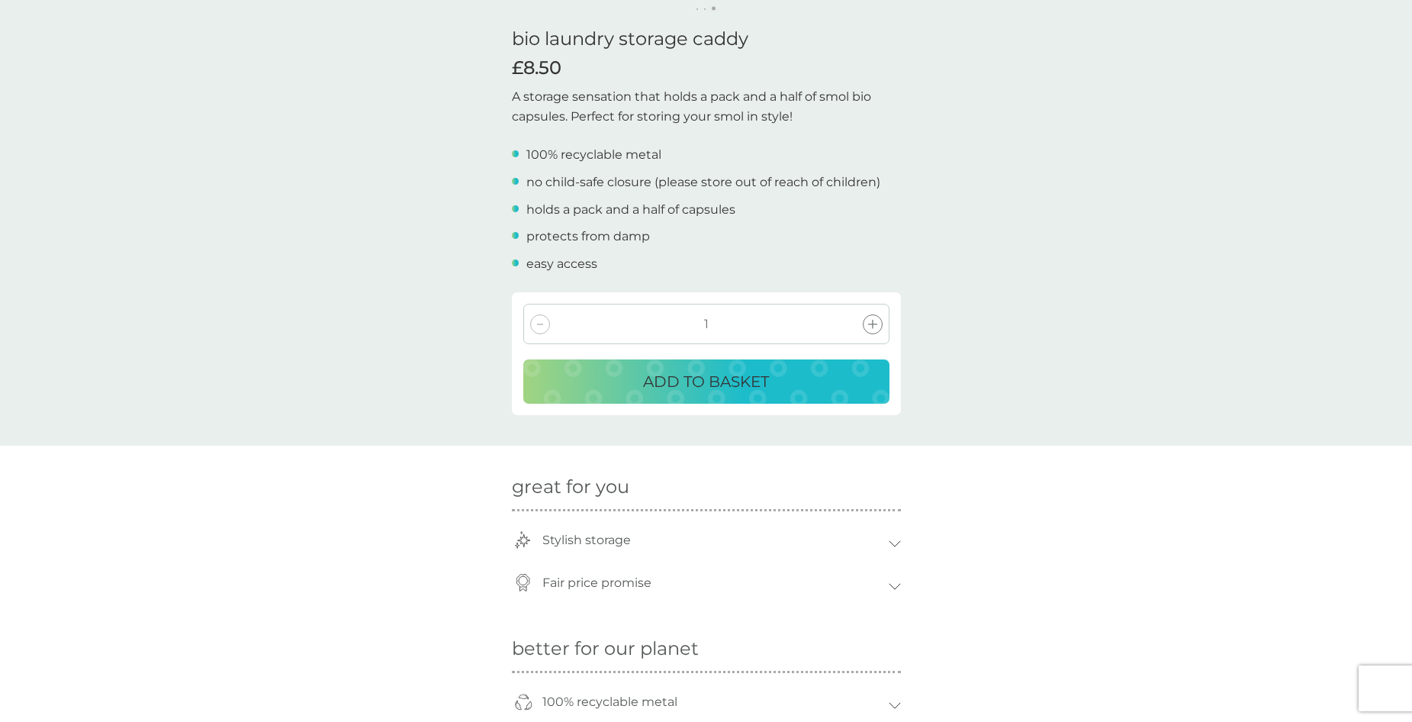
click at [793, 381] on div "ADD TO BASKET" at bounding box center [707, 381] width 336 height 24
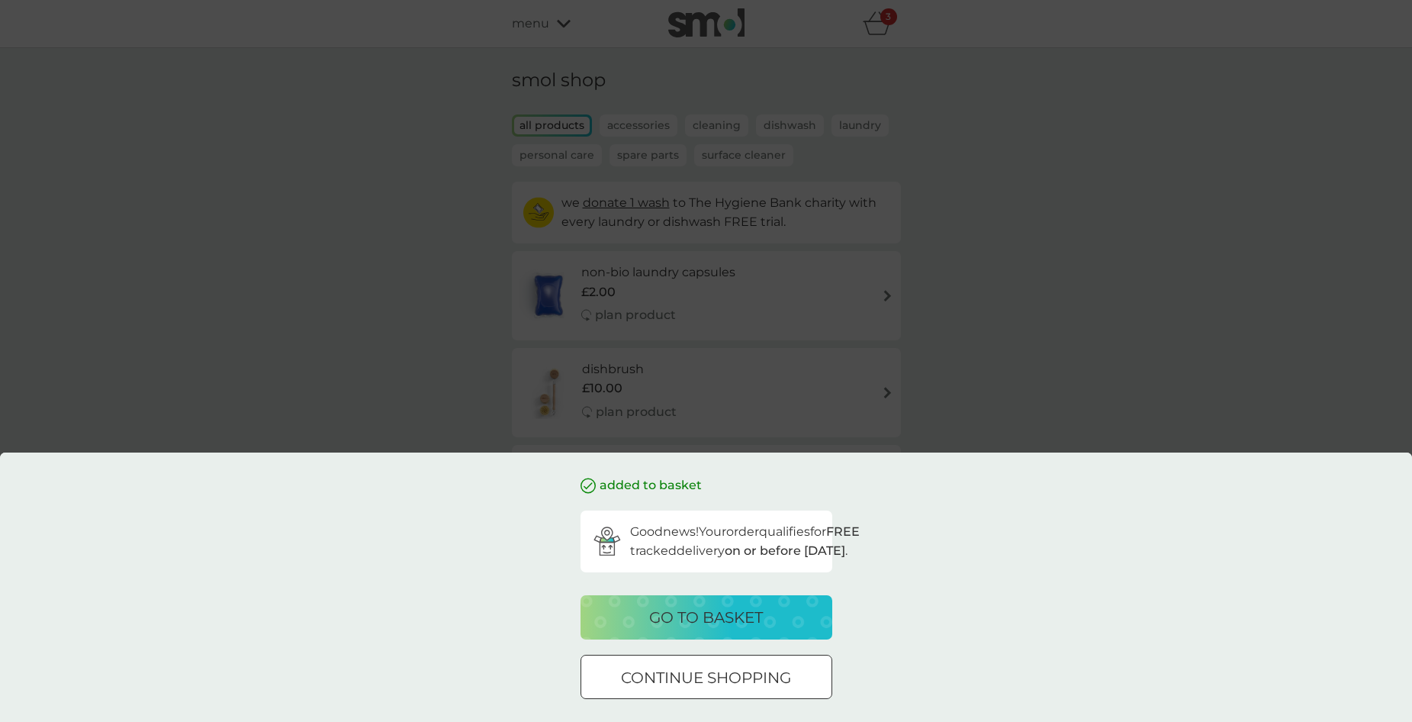
click at [999, 346] on div "added to basket Good news! Your order qualifies for FREE tracked delivery on or…" at bounding box center [706, 361] width 1412 height 722
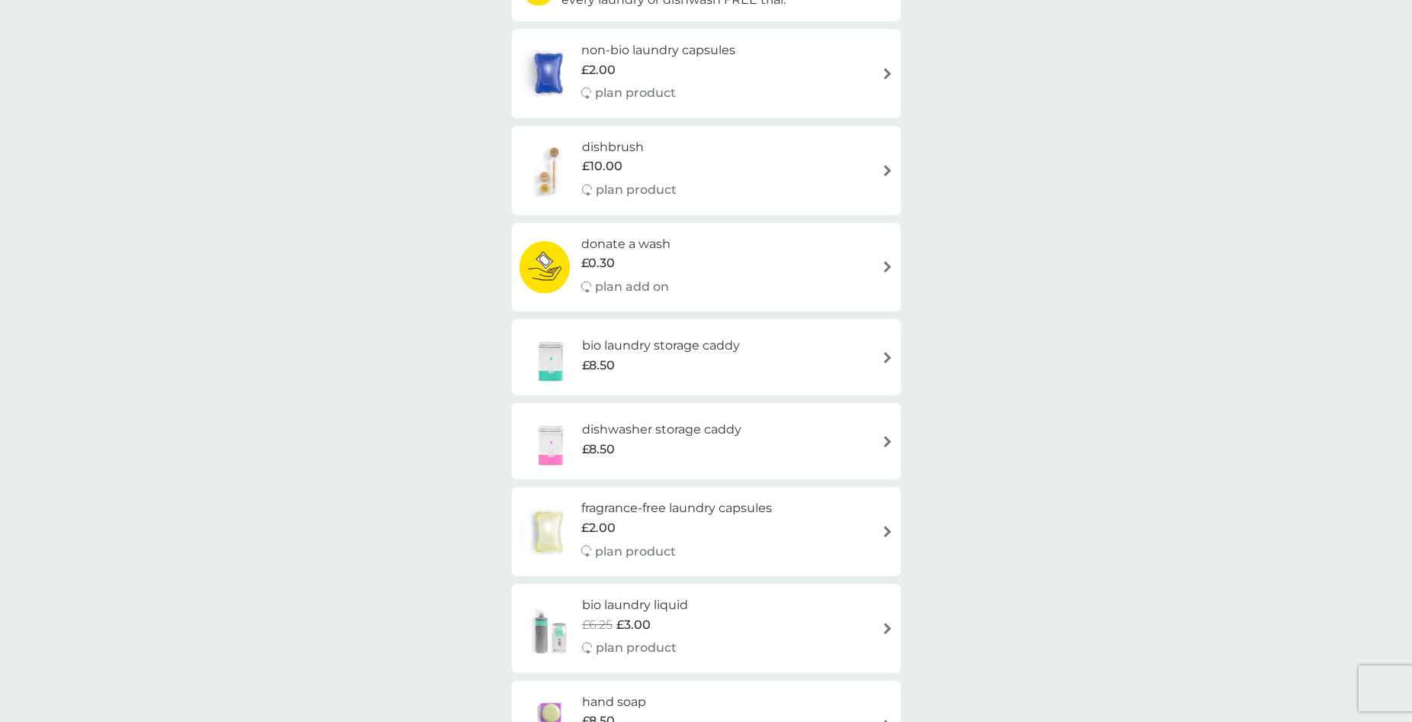
scroll to position [229, 0]
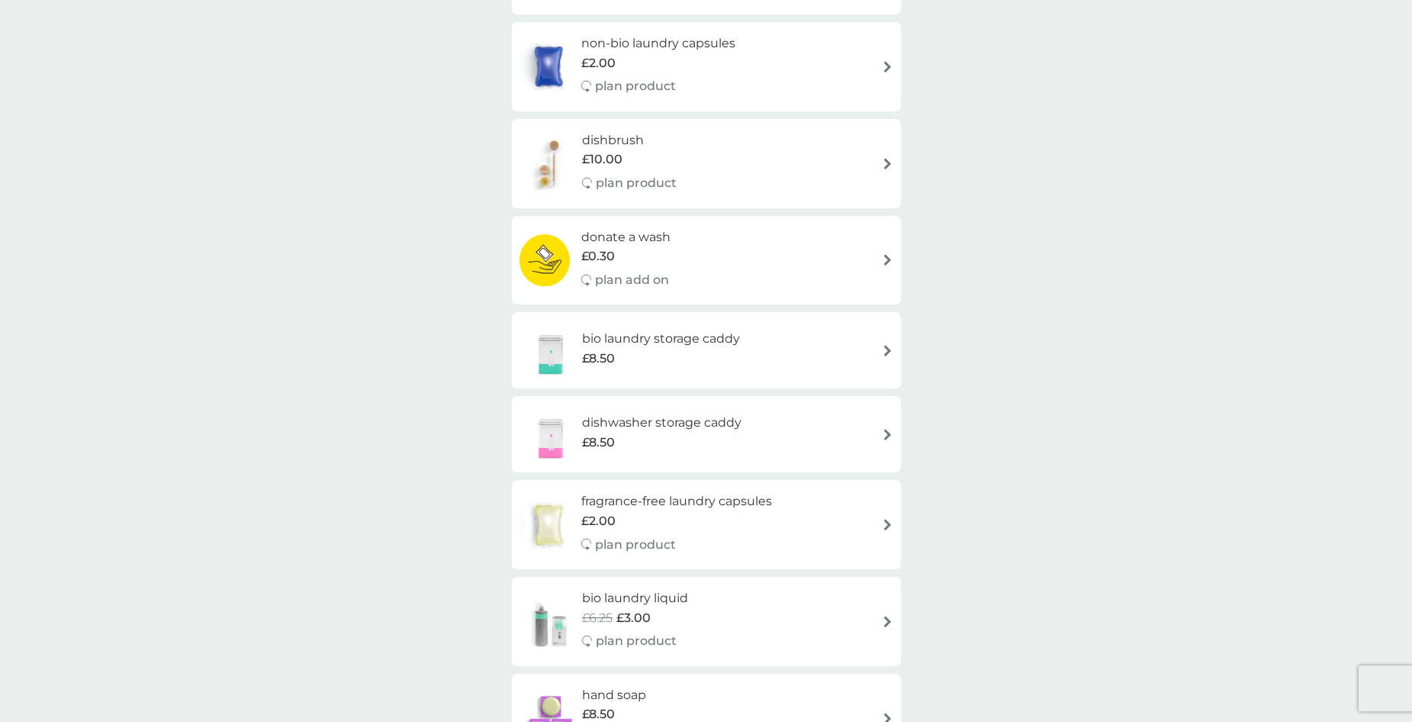
click at [884, 430] on img at bounding box center [887, 434] width 11 height 11
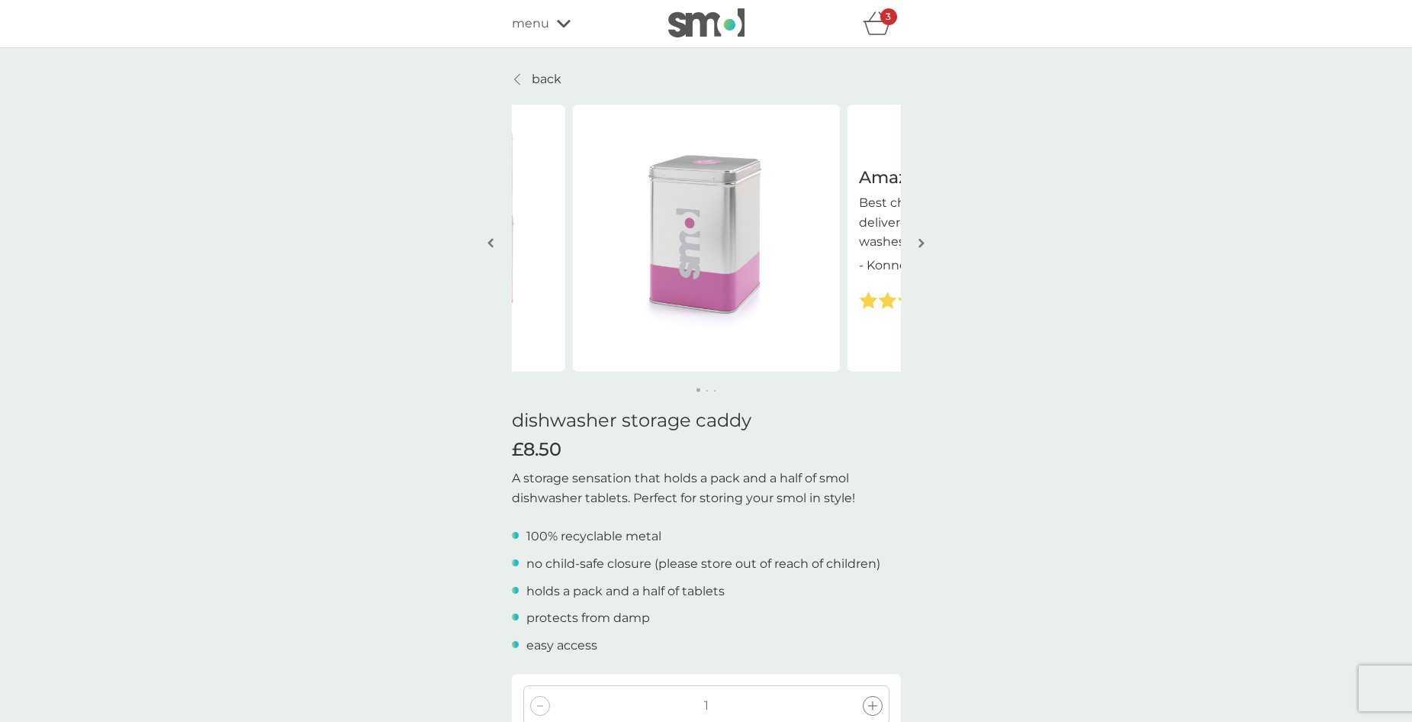
scroll to position [153, 0]
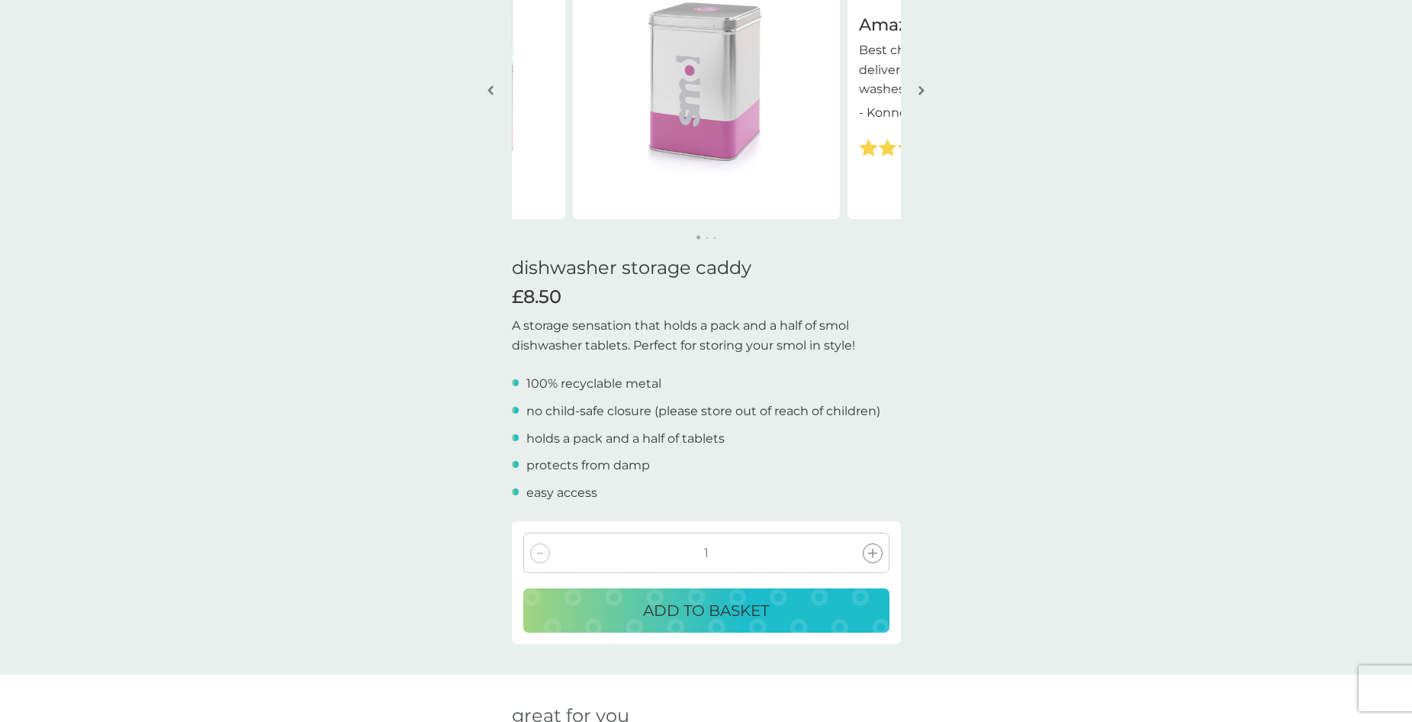
click at [756, 593] on button "ADD TO BASKET" at bounding box center [706, 610] width 366 height 44
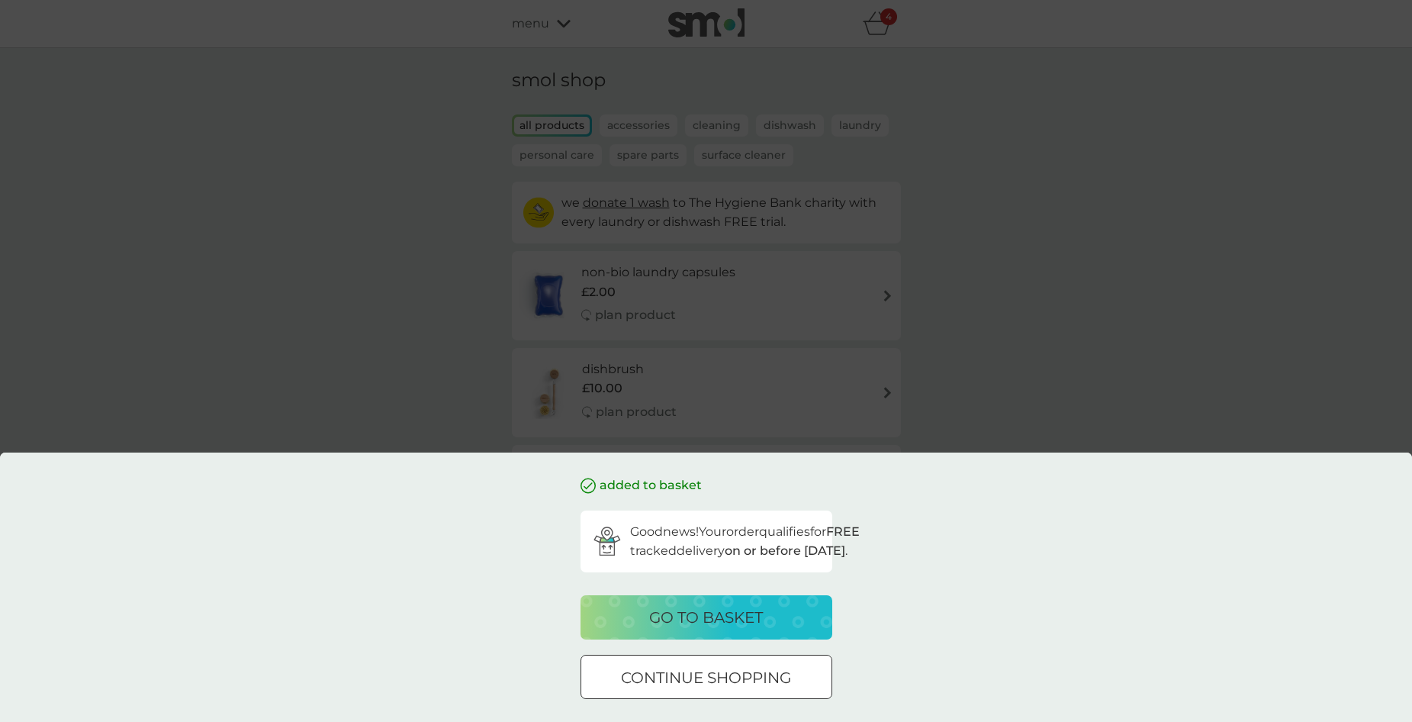
click at [732, 614] on p "go to basket" at bounding box center [706, 617] width 114 height 24
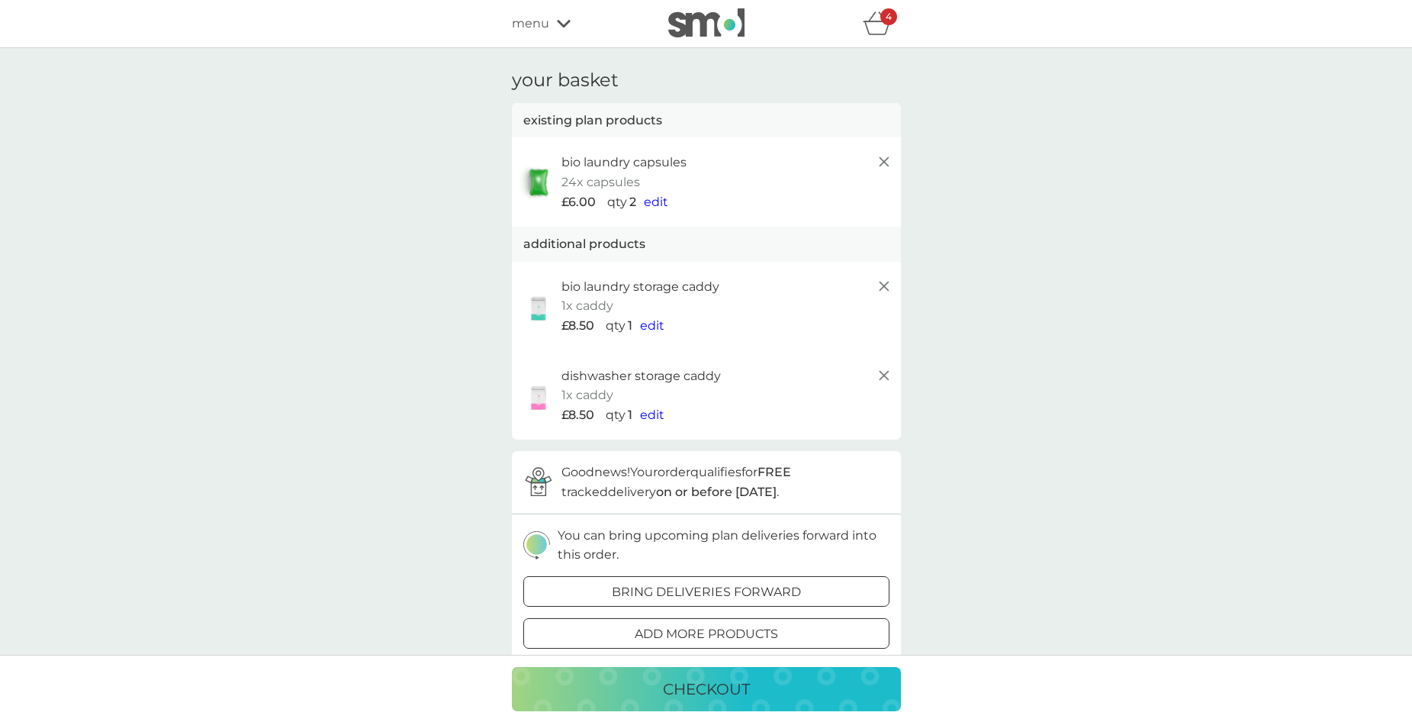
click at [660, 205] on span "edit" at bounding box center [656, 202] width 24 height 14
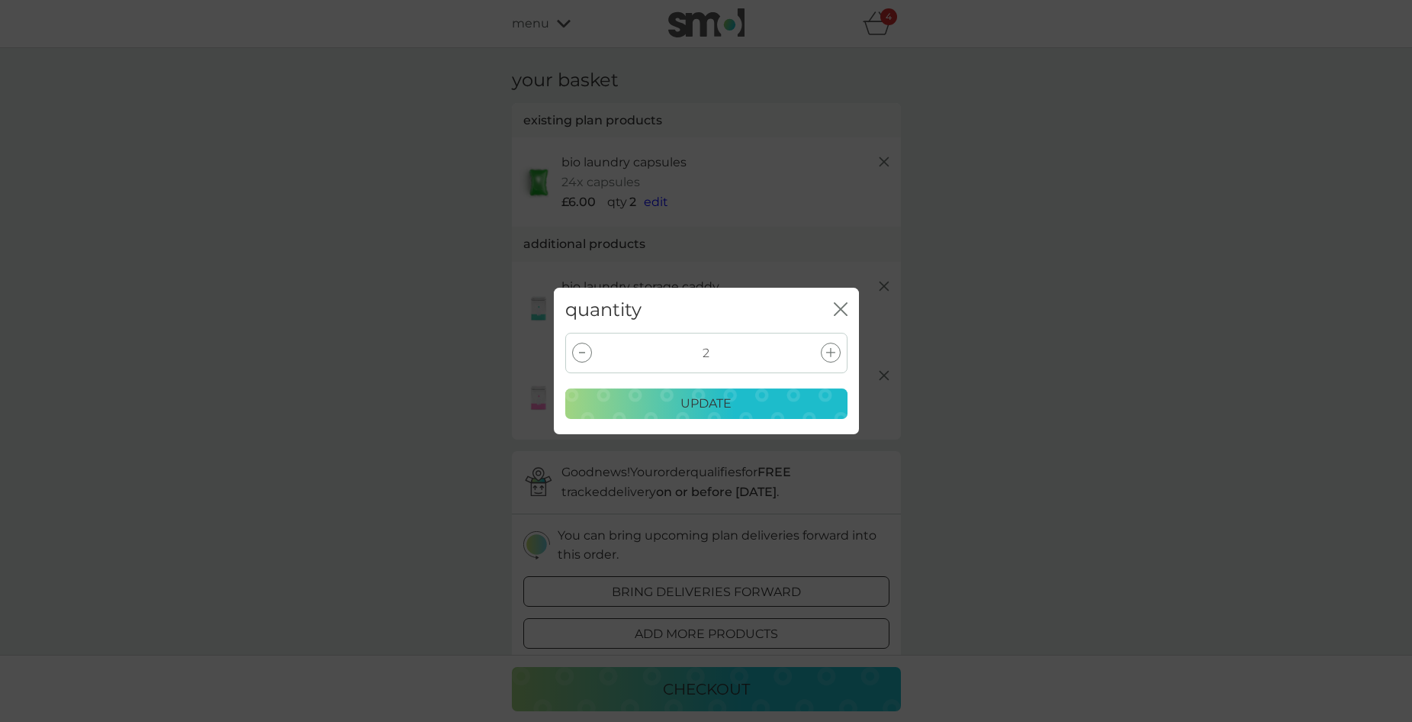
click at [575, 353] on div at bounding box center [582, 353] width 20 height 20
drag, startPoint x: 648, startPoint y: 406, endPoint x: 775, endPoint y: 401, distance: 127.5
click at [649, 406] on div "update" at bounding box center [706, 404] width 262 height 20
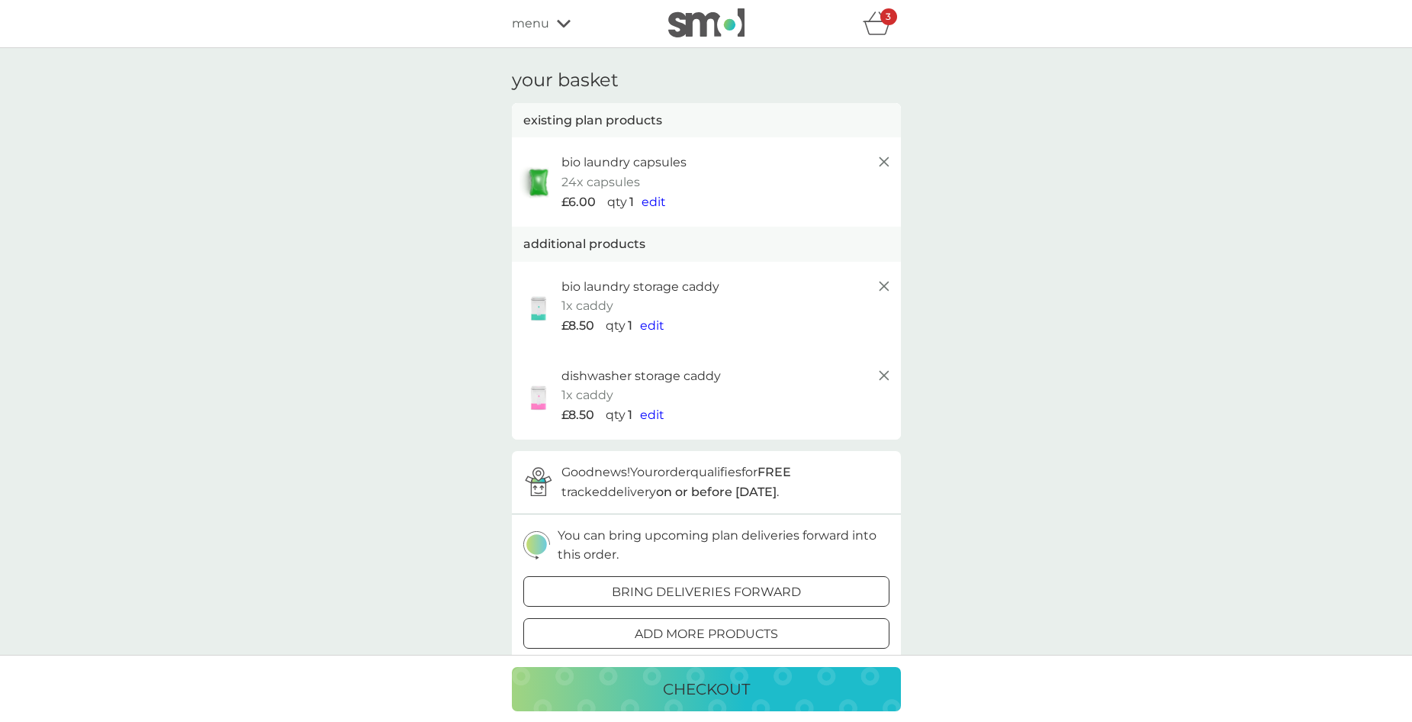
click at [661, 198] on span "edit" at bounding box center [654, 202] width 24 height 14
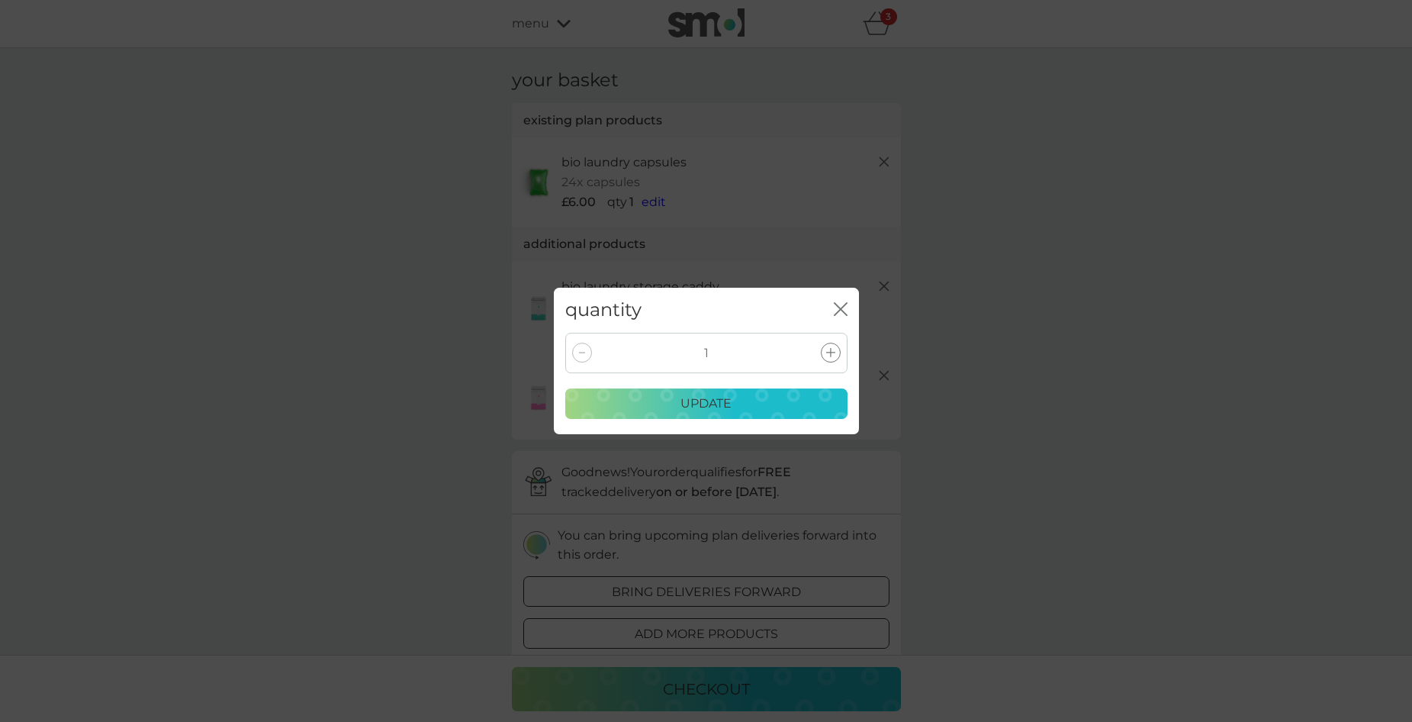
click at [826, 359] on div at bounding box center [831, 353] width 20 height 20
click at [777, 392] on button "update" at bounding box center [706, 403] width 282 height 31
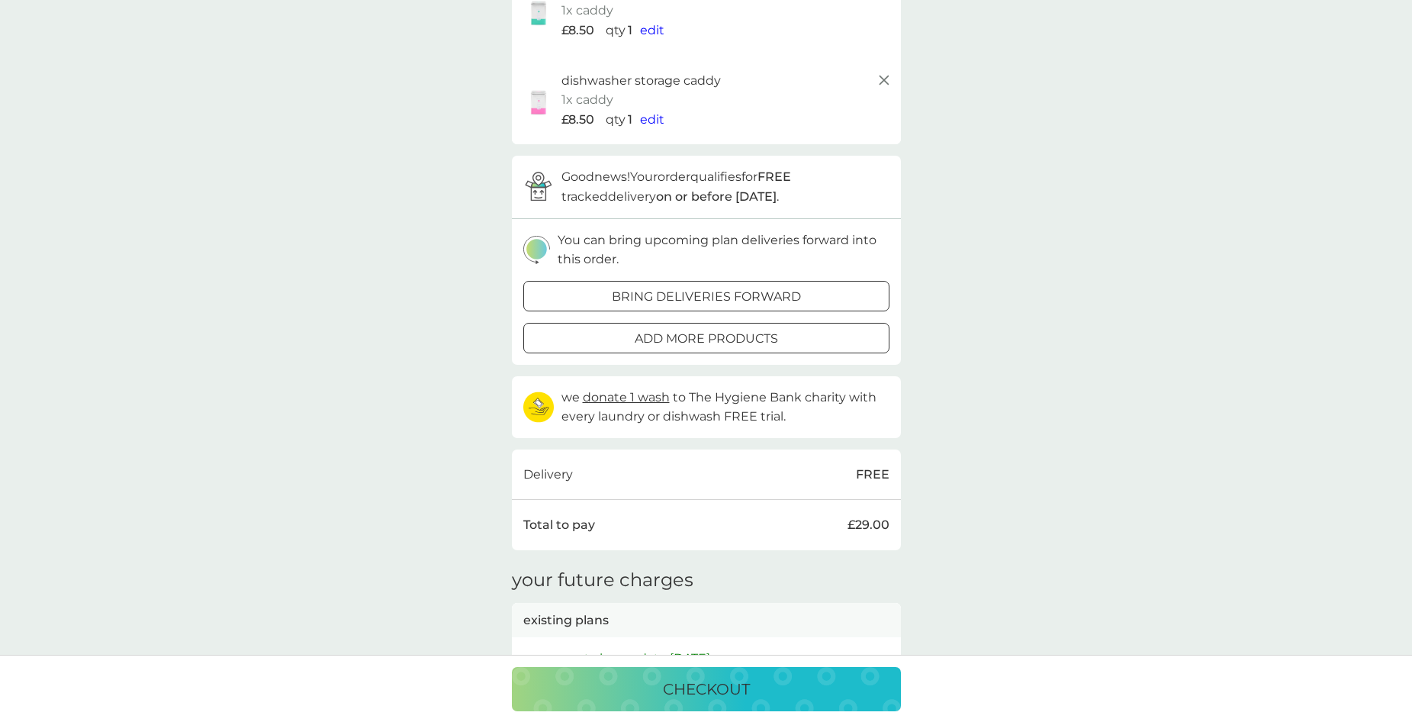
scroll to position [143, 0]
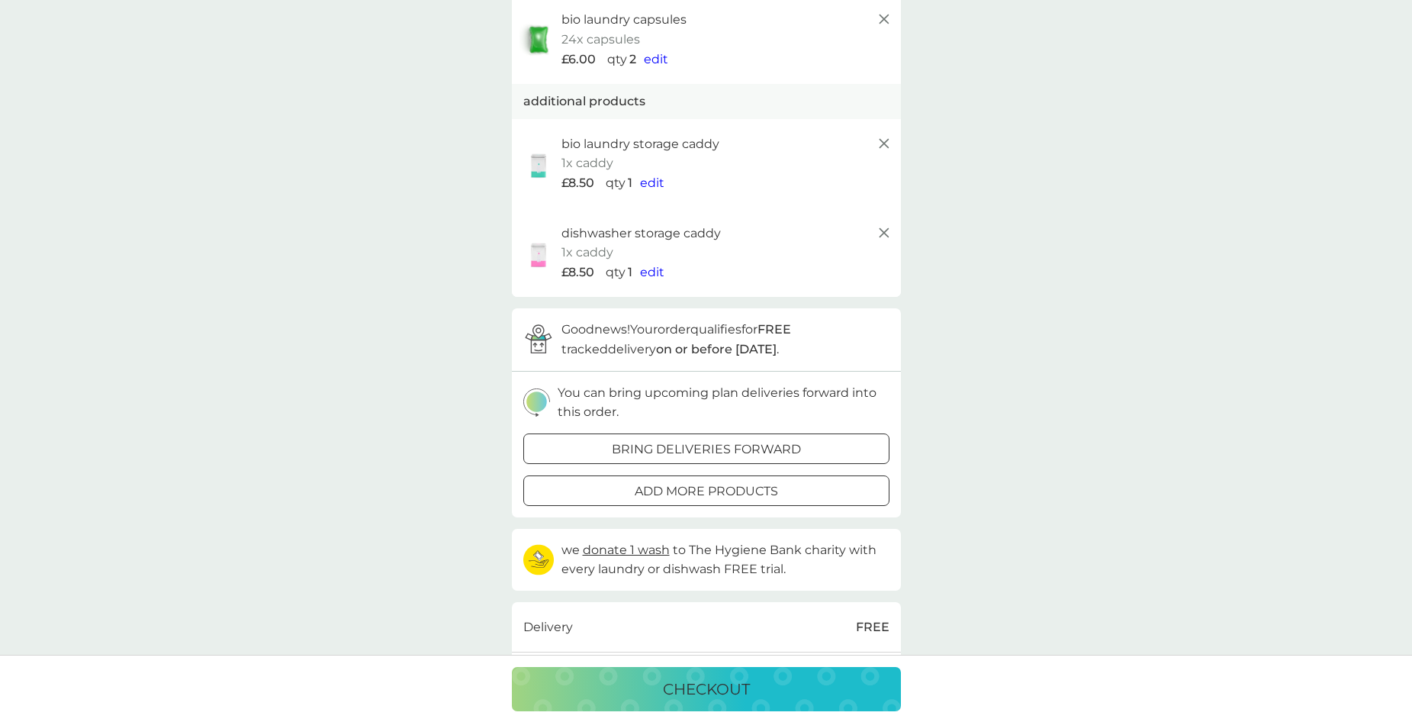
click at [883, 232] on line at bounding box center [883, 232] width 9 height 9
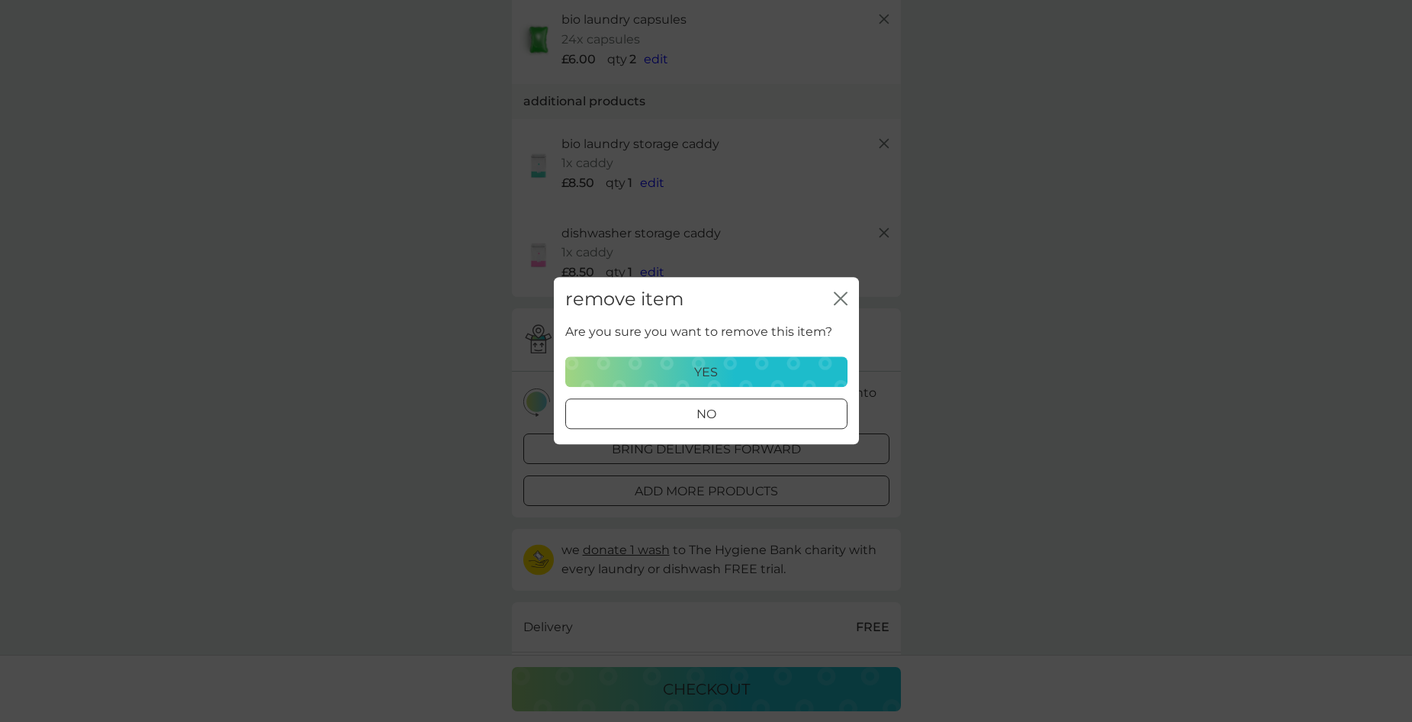
click at [713, 367] on p "yes" at bounding box center [706, 372] width 24 height 20
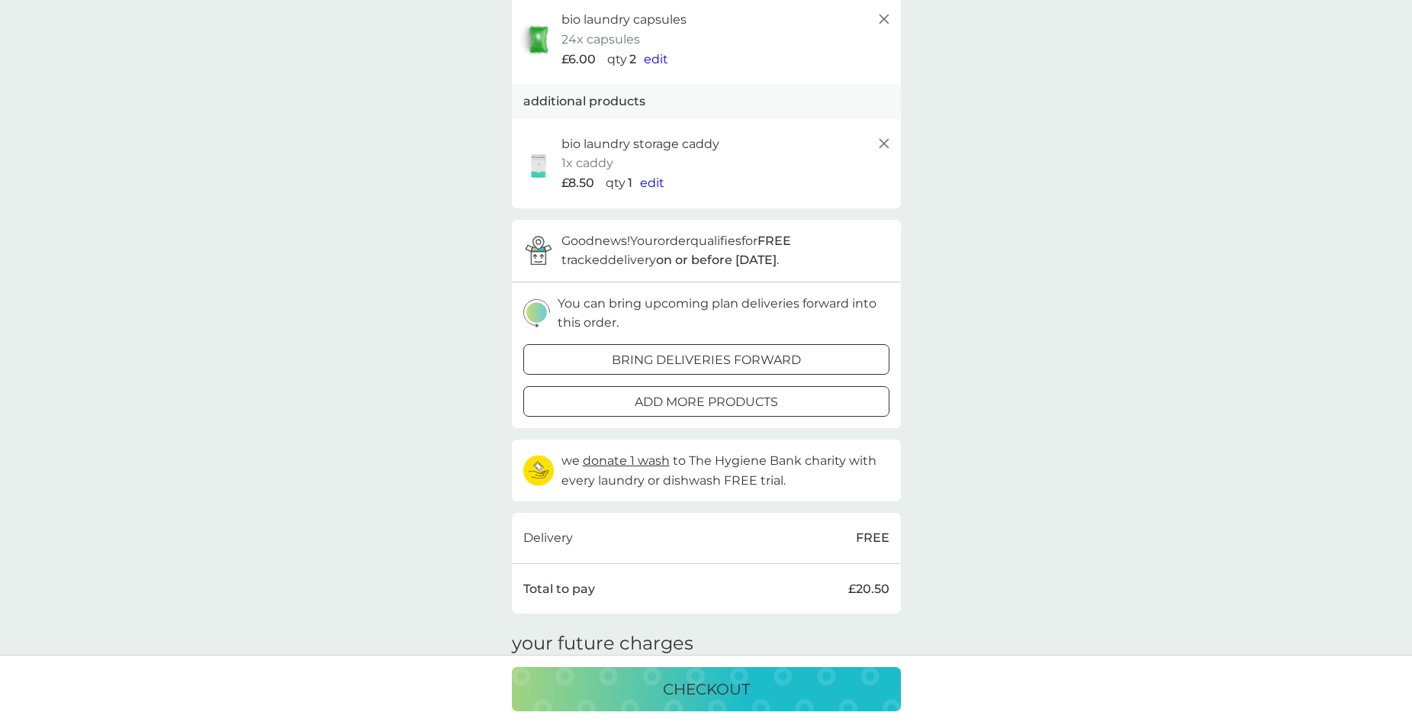
click at [885, 143] on icon at bounding box center [884, 143] width 18 height 18
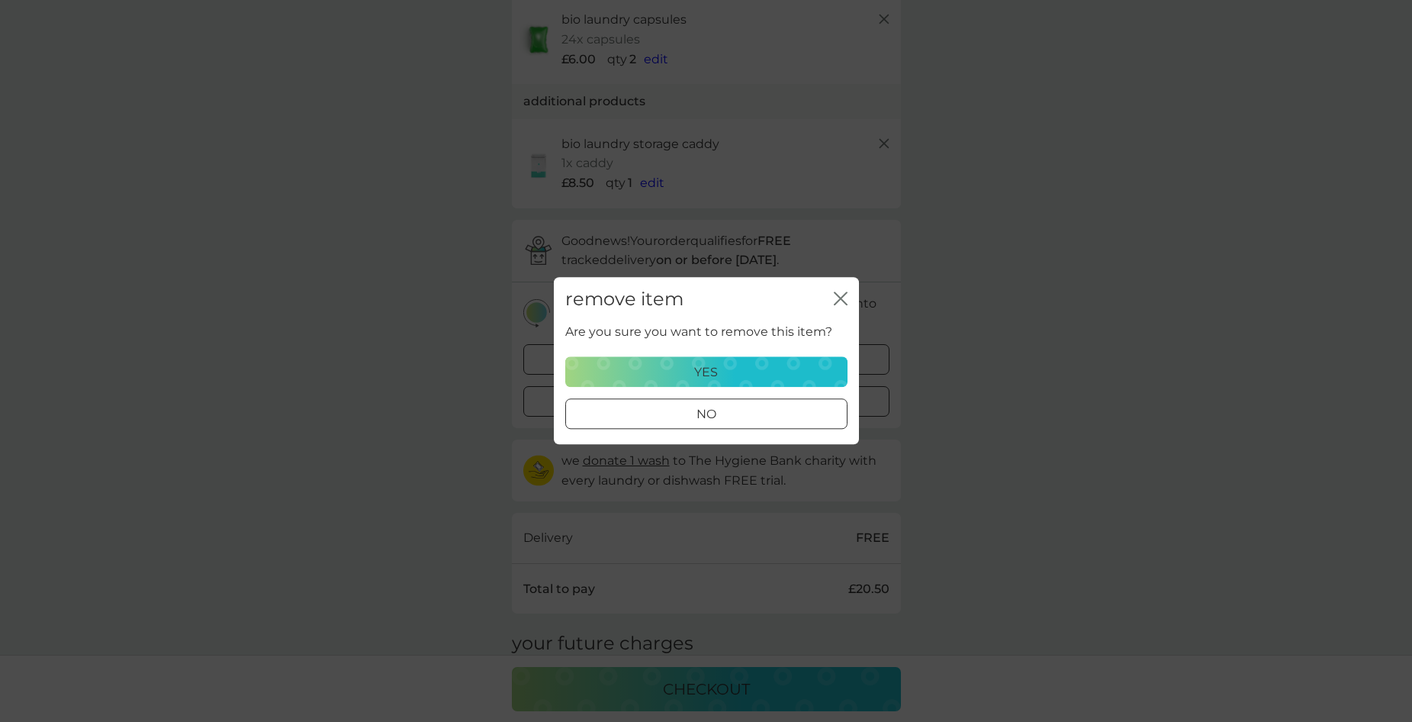
click at [745, 365] on div "yes" at bounding box center [706, 372] width 262 height 20
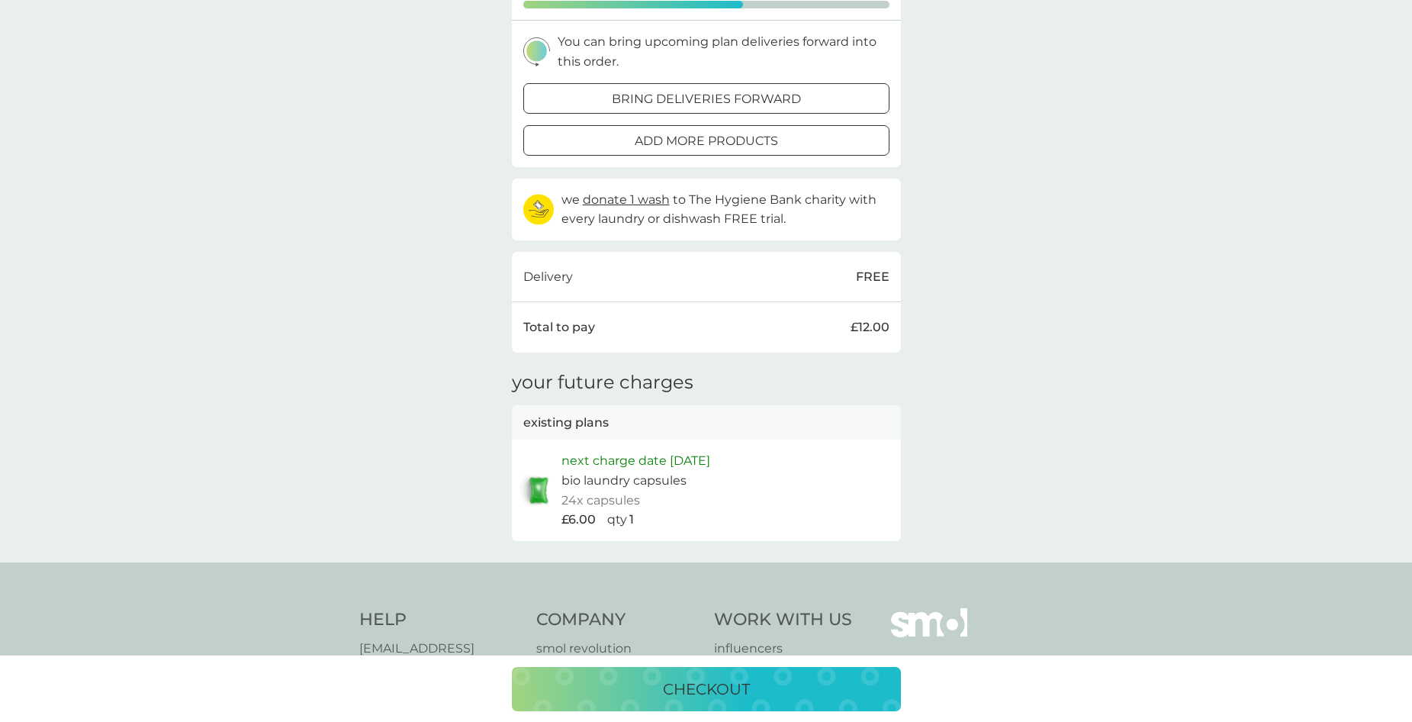
scroll to position [448, 0]
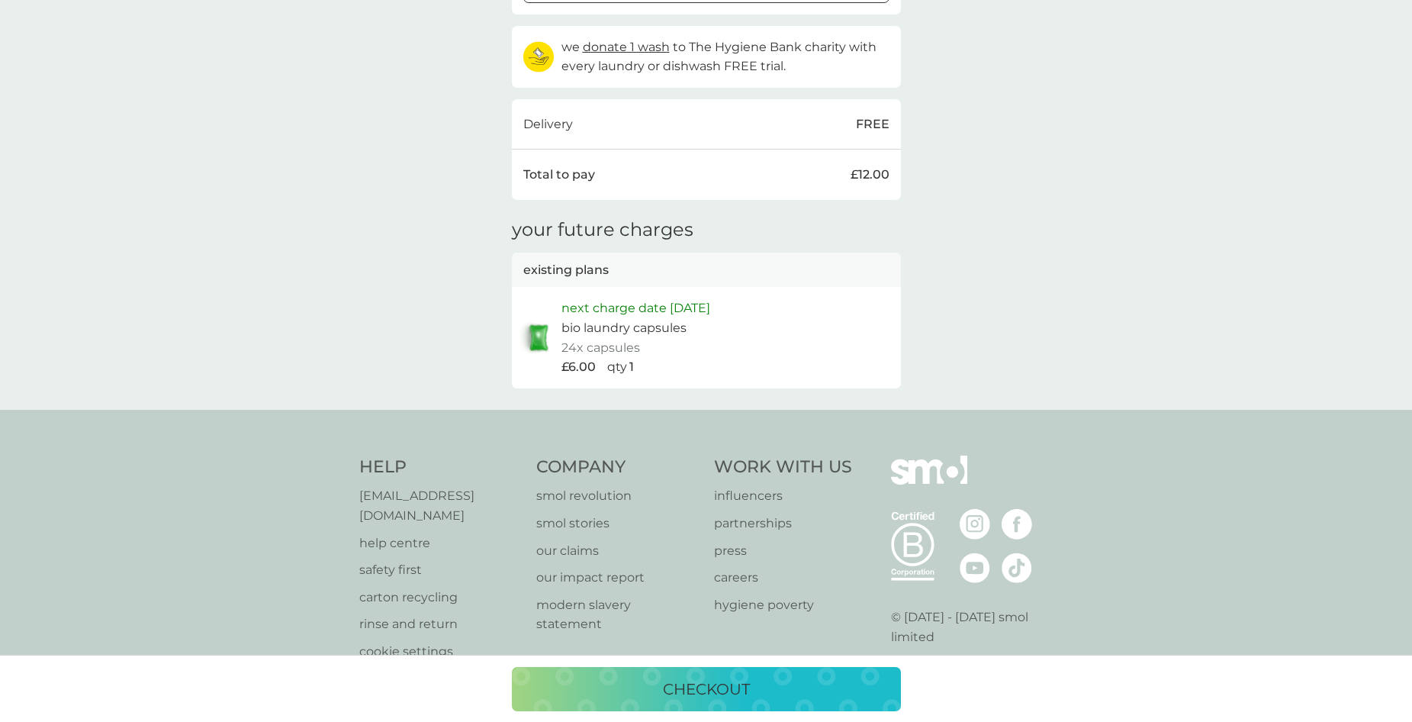
click at [748, 685] on p "checkout" at bounding box center [706, 689] width 87 height 24
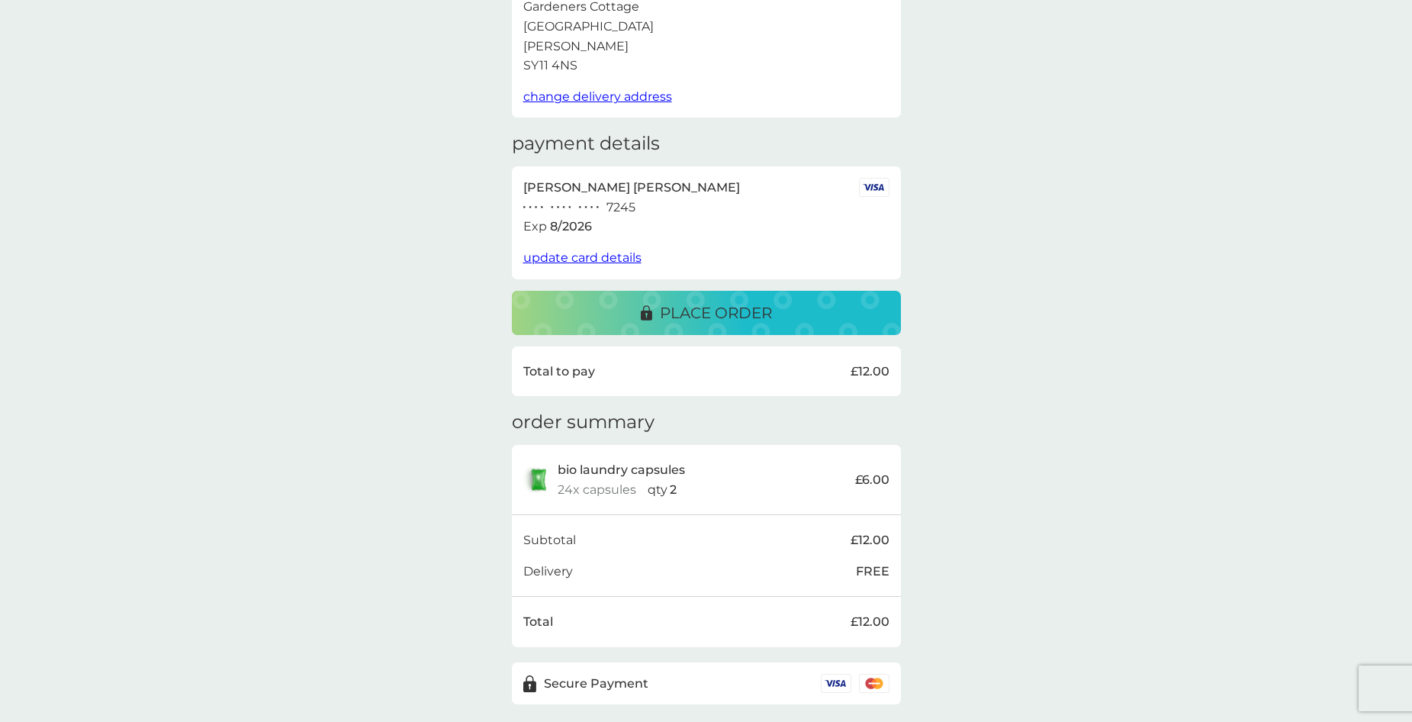
scroll to position [109, 0]
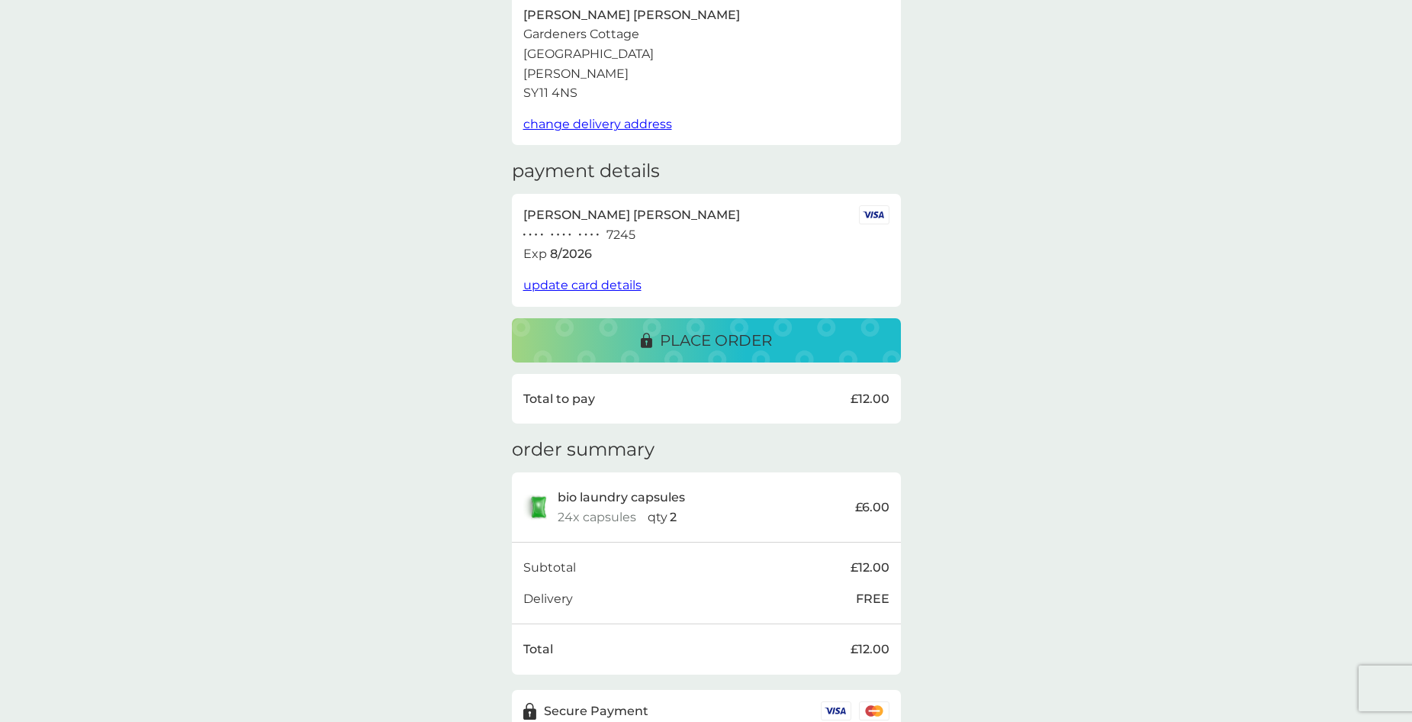
click at [765, 347] on p "place order" at bounding box center [716, 340] width 112 height 24
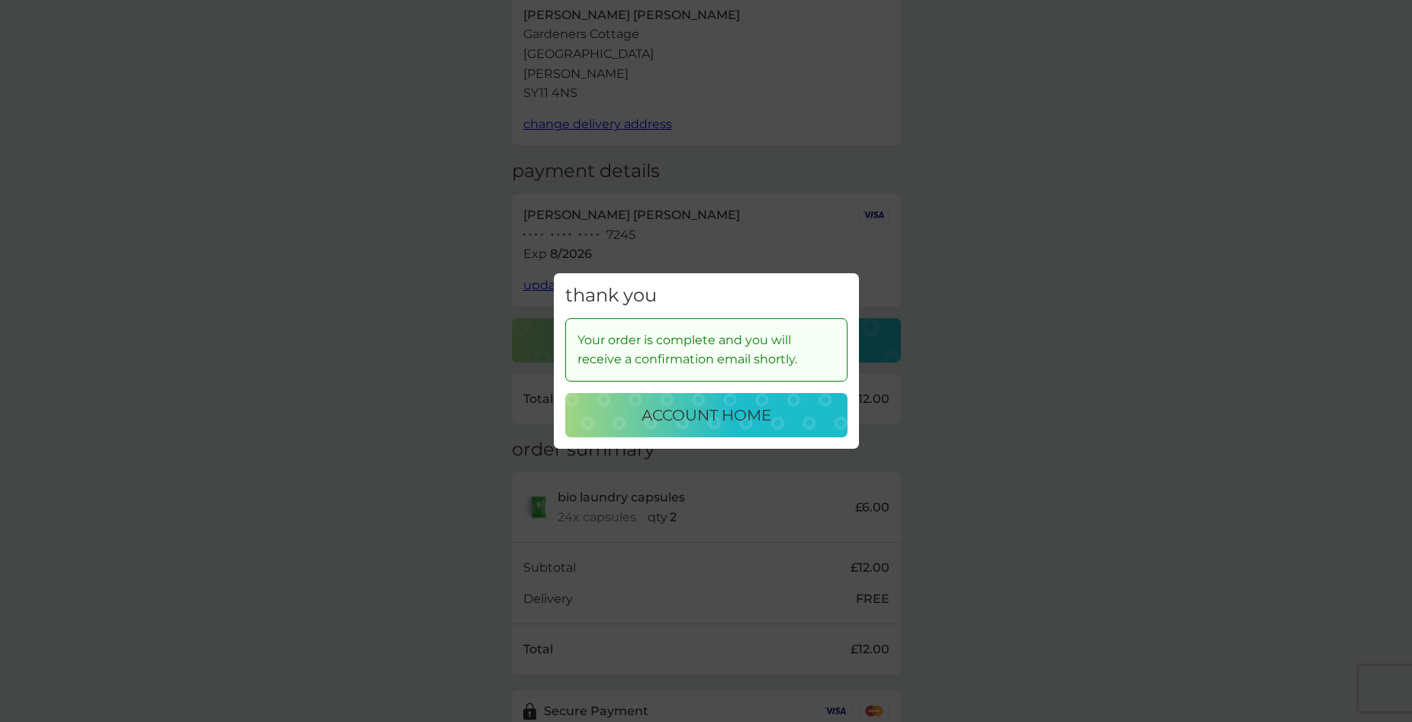
click at [755, 420] on p "account home" at bounding box center [707, 415] width 130 height 24
